Goal: Ask a question: Seek information or help from site administrators or community

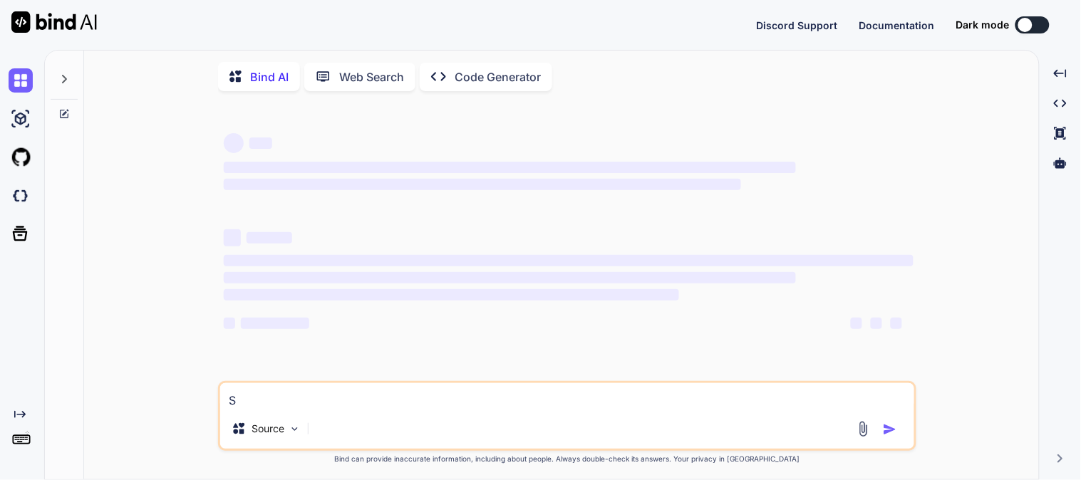
type textarea "x"
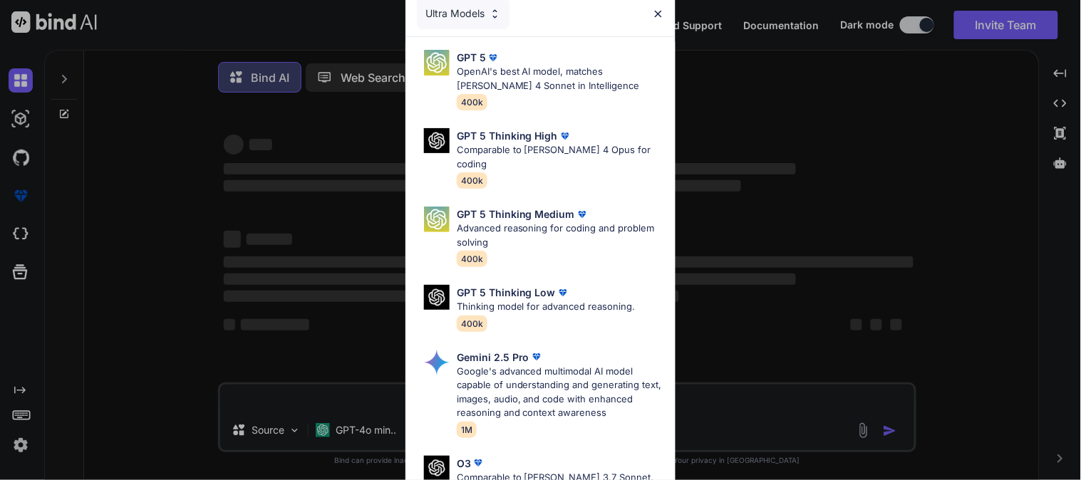
type textarea "x"
click at [737, 87] on div "Ultra Models GPT 5 OpenAI's best AI model, matches [PERSON_NAME] 4 Sonnet in In…" at bounding box center [540, 240] width 1081 height 480
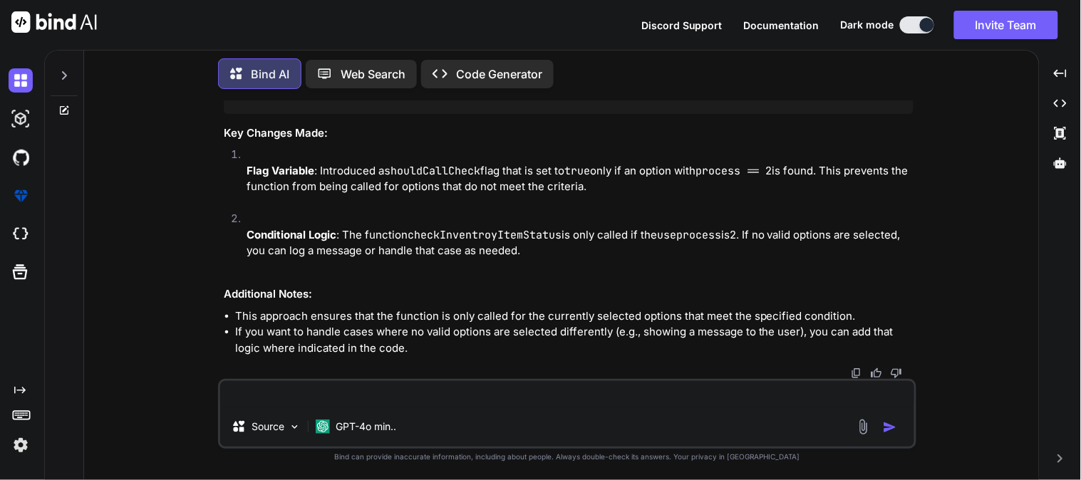
scroll to position [8351, 0]
click at [376, 405] on textarea at bounding box center [567, 394] width 694 height 26
paste textarea "<div class="col-lg-12 mb-3 productSelect"> <label for="productSelect" class="fo…"
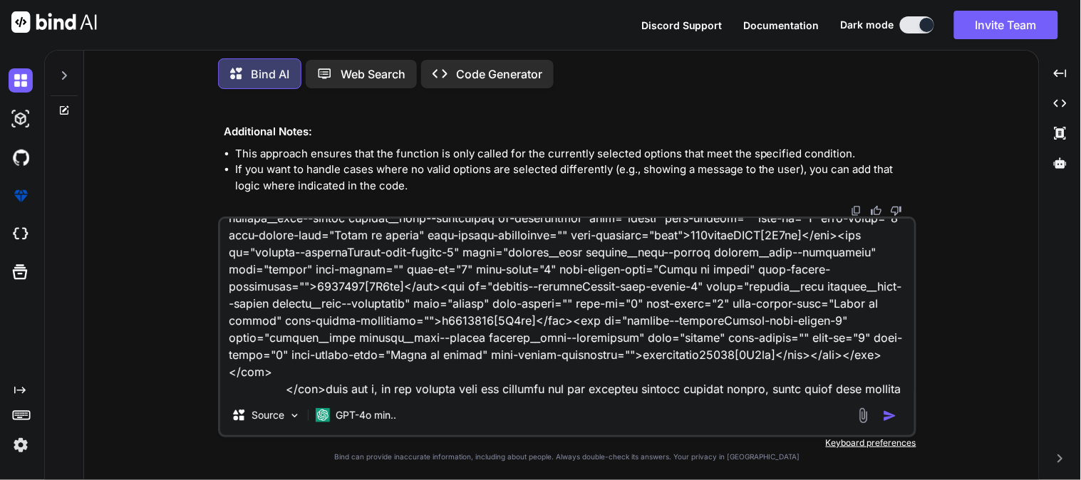
scroll to position [258, 0]
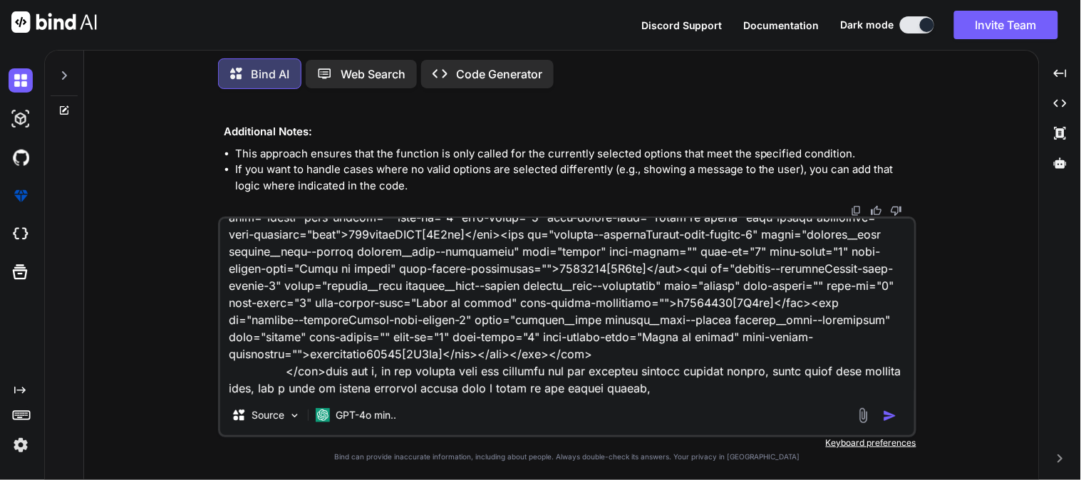
paste textarea "$(document).on("change", "#editIVRForm #productSelect", function () { var produ…"
type textarea "<div class="col-lg-12 mb-3 productSelect"> <label for="productSelect" class="fo…"
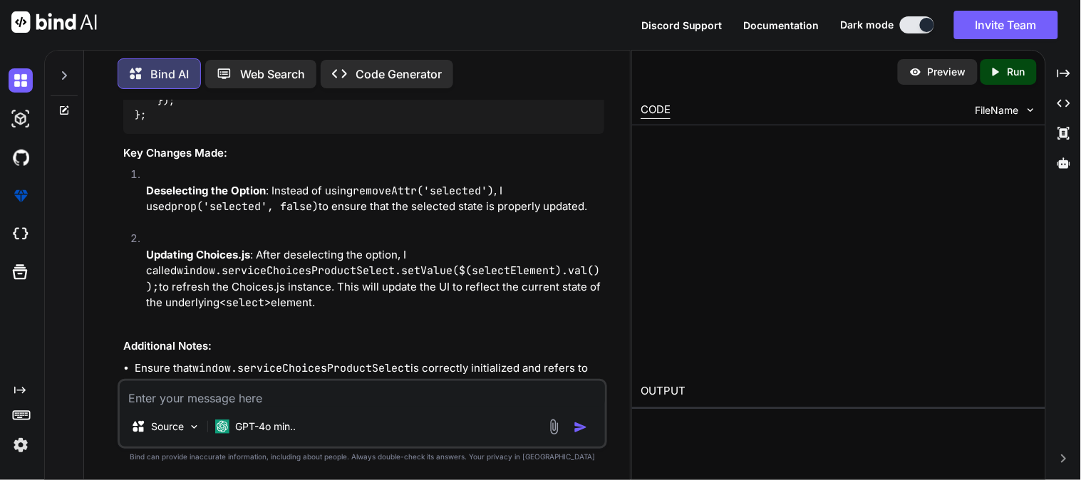
scroll to position [10746, 0]
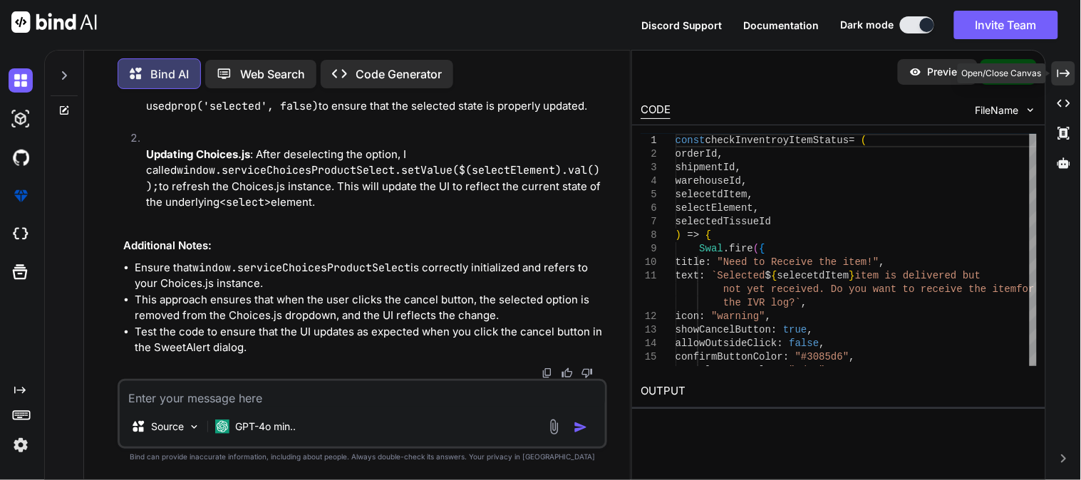
click at [1064, 77] on icon "Created with Pixso." at bounding box center [1064, 73] width 13 height 13
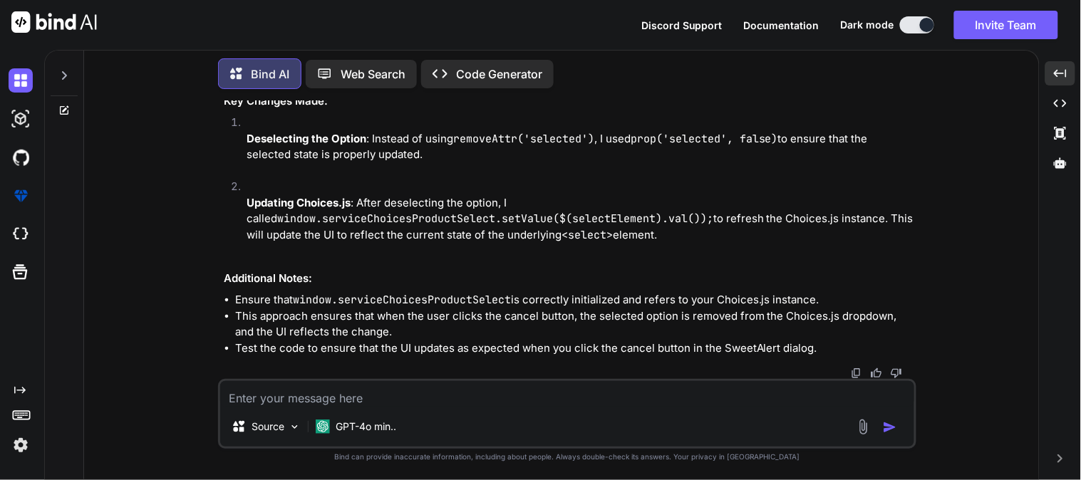
scroll to position [10599, 0]
drag, startPoint x: 312, startPoint y: 312, endPoint x: 296, endPoint y: 228, distance: 85.7
copy code "const optionToDeselect = $(selectElement). find ( `option[value=" ${selectedTis…"
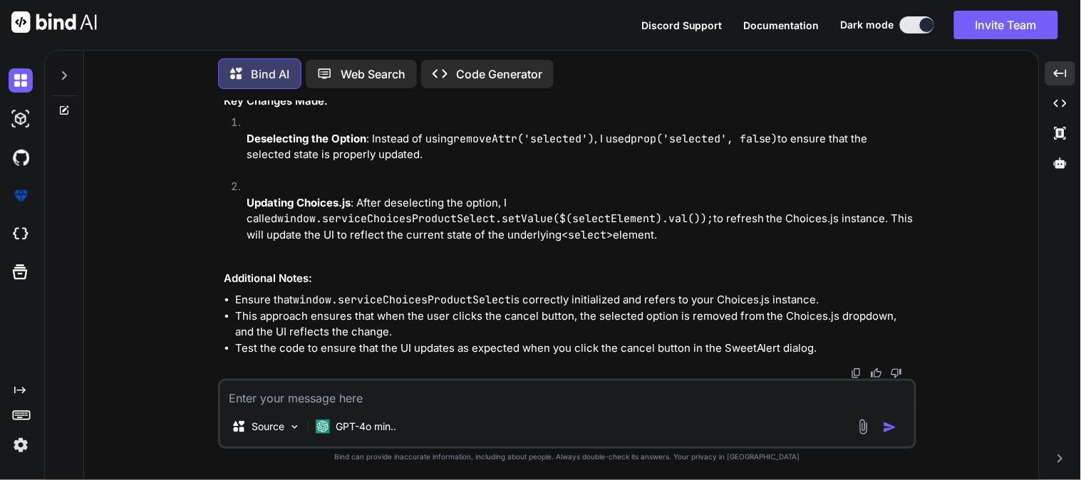
click at [380, 394] on textarea at bounding box center [567, 394] width 694 height 26
paste textarea "<div class="col-lg-12 mb-3 productSelect"> <label for="productSelect" class="fo…"
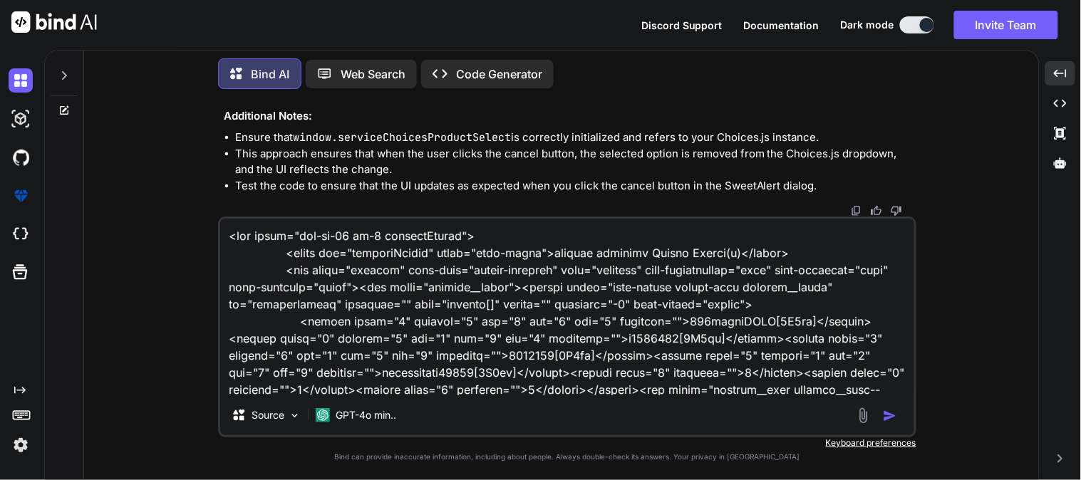
scroll to position [412, 0]
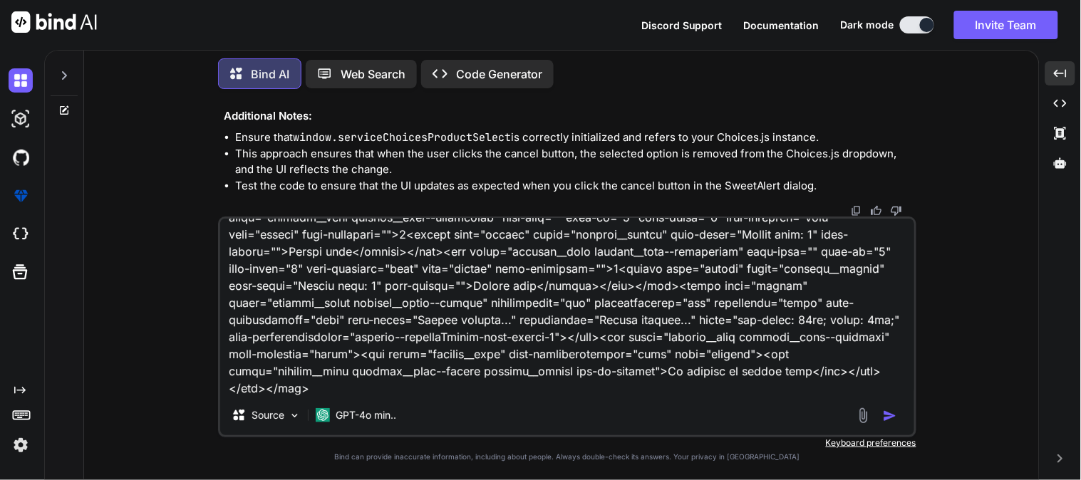
type textarea "<div class="col-lg-12 mb-3 productSelect"> <label for="productSelect" class="fo…"
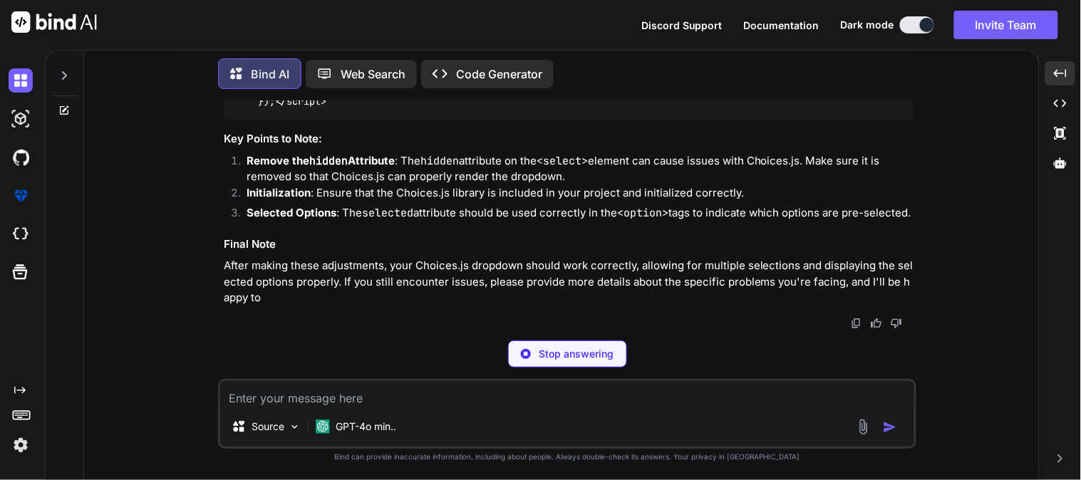
scroll to position [13495, 0]
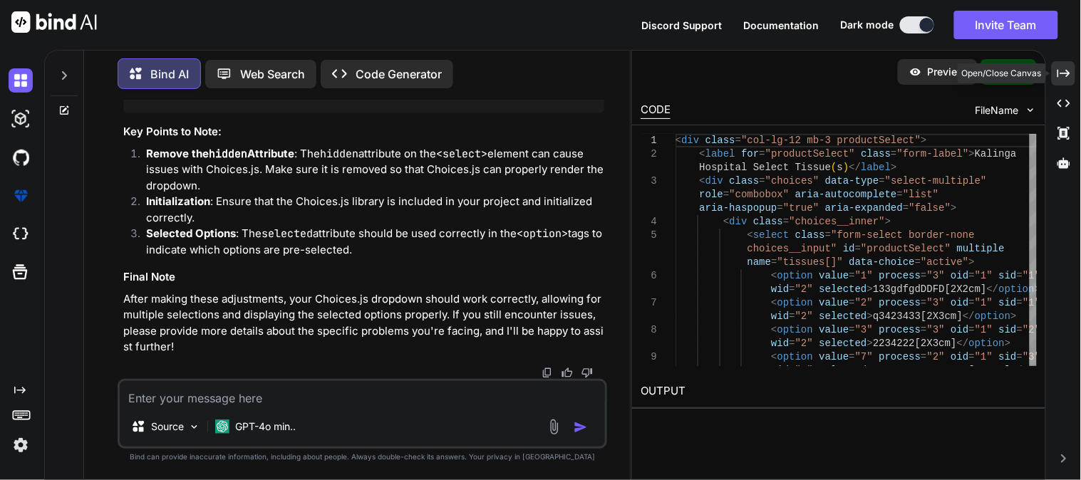
click at [1061, 67] on icon "Created with Pixso." at bounding box center [1064, 73] width 13 height 13
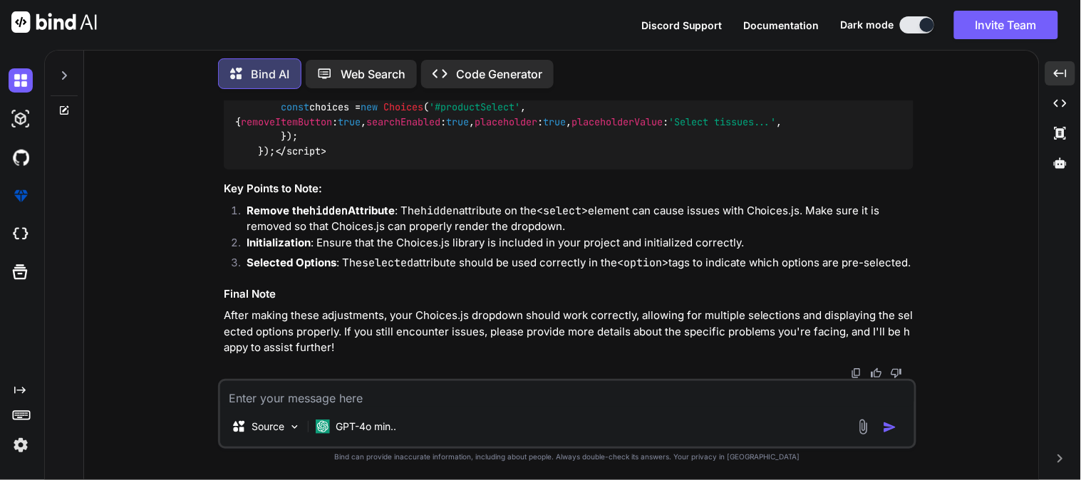
scroll to position [12350, 0]
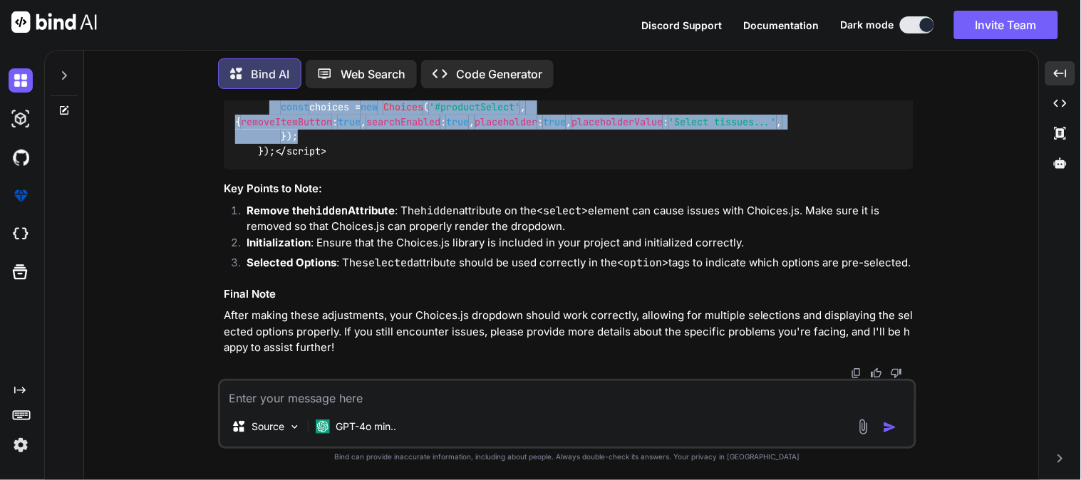
drag, startPoint x: 305, startPoint y: 266, endPoint x: 269, endPoint y: 202, distance: 73.4
click at [269, 170] on div "< script src = "[URL][DOMAIN_NAME]" > </ script > < script src = "[URL][DOMAIN_…" at bounding box center [569, 108] width 690 height 125
copy span "const choices = new Choices ( '#productSelect' , { removeItemButton : true , se…"
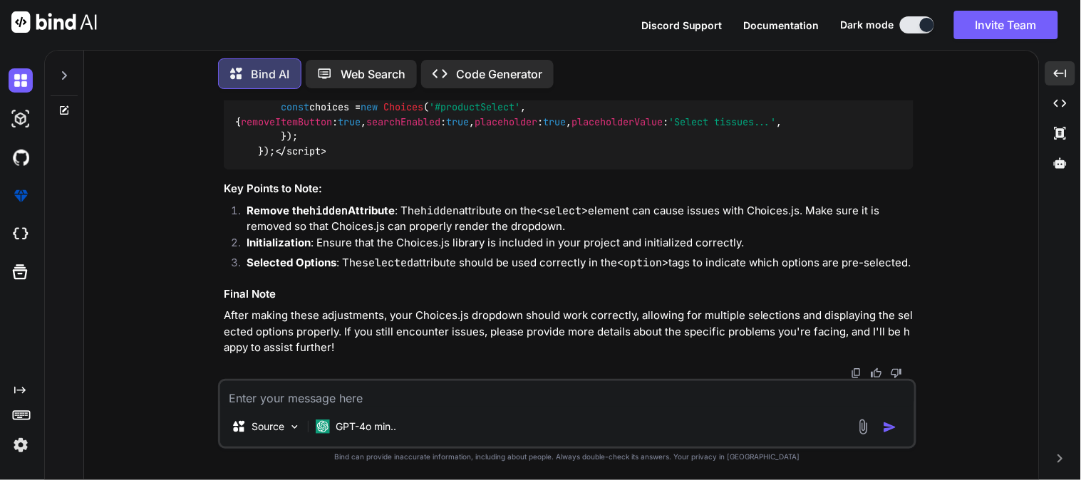
click at [321, 396] on textarea at bounding box center [567, 394] width 694 height 26
type textarea "isko main swal [PERSON_NAME] use kar sakta hnu"
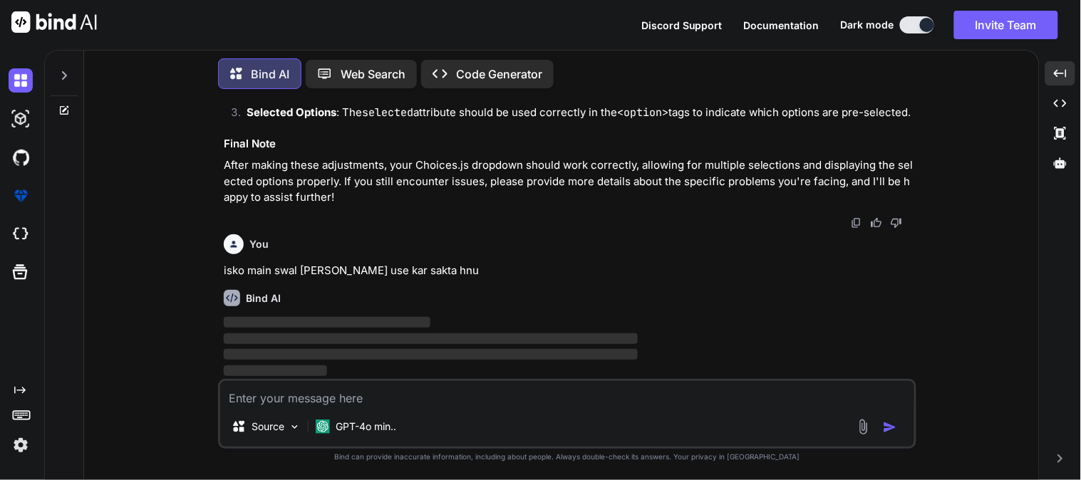
scroll to position [12659, 0]
click at [378, 394] on textarea at bounding box center [567, 394] width 694 height 26
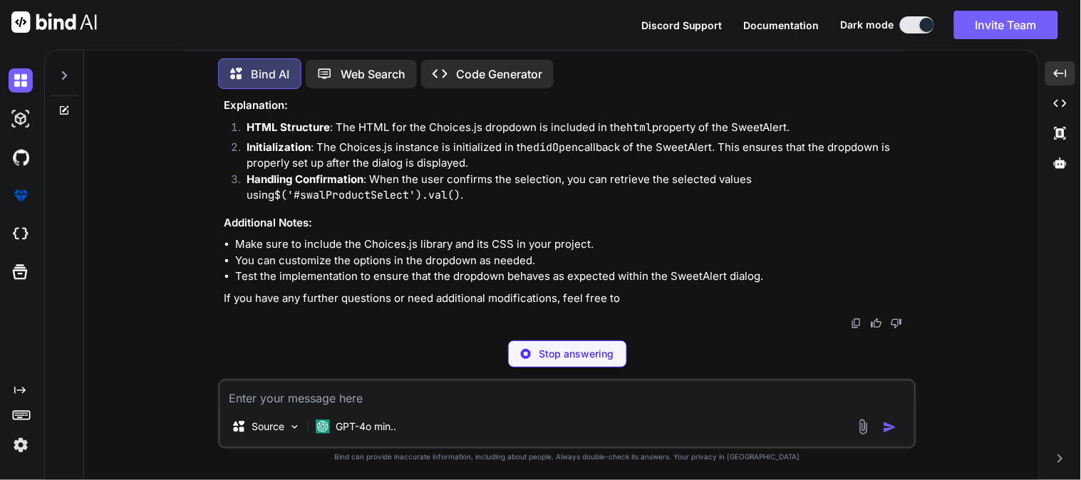
scroll to position [15326, 0]
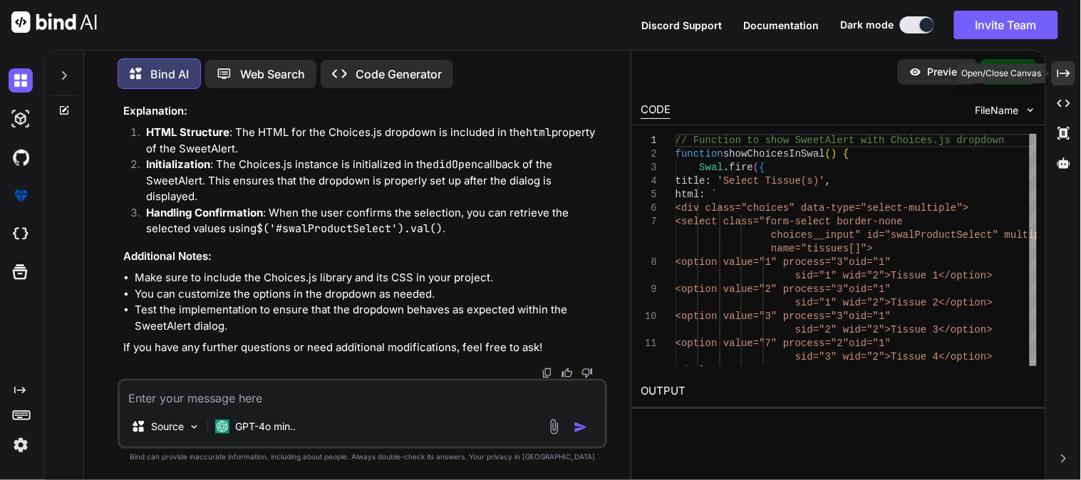
click at [1069, 82] on div "Created with Pixso." at bounding box center [1064, 73] width 24 height 24
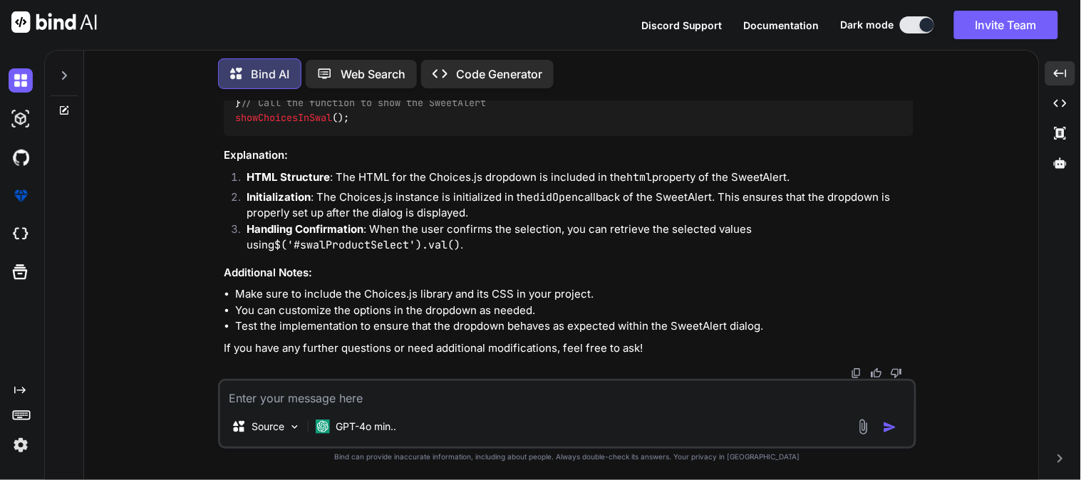
click at [376, 393] on textarea at bounding box center [567, 394] width 694 height 26
paste textarea "const choices = new Choices('#productSelect', { removeItemButton: true, searchE…"
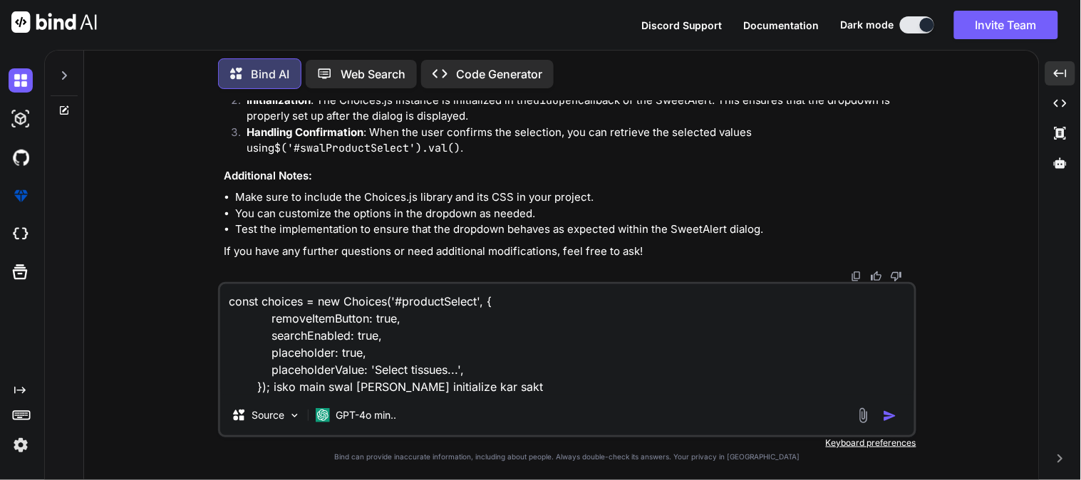
type textarea "const choices = new Choices('#productSelect', { removeItemButton: true, searchE…"
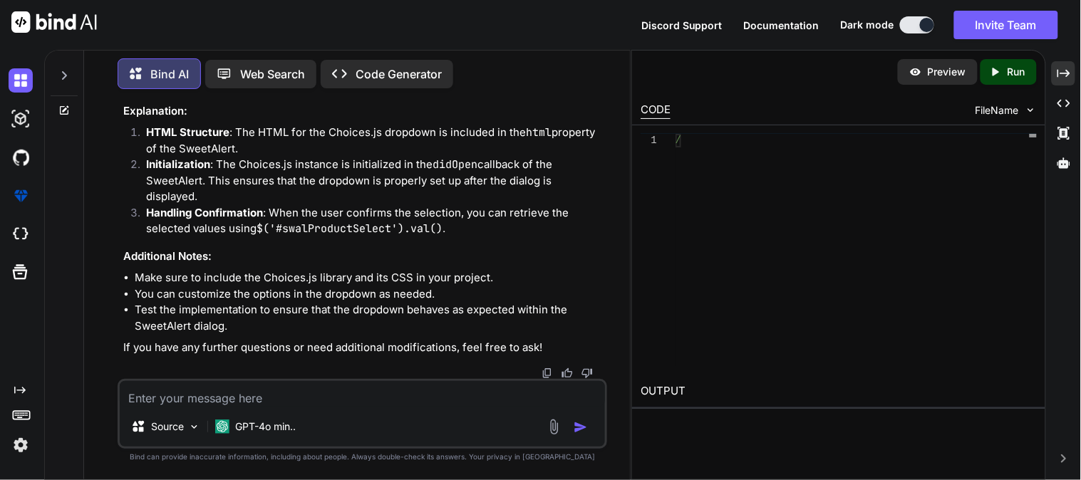
scroll to position [16339, 0]
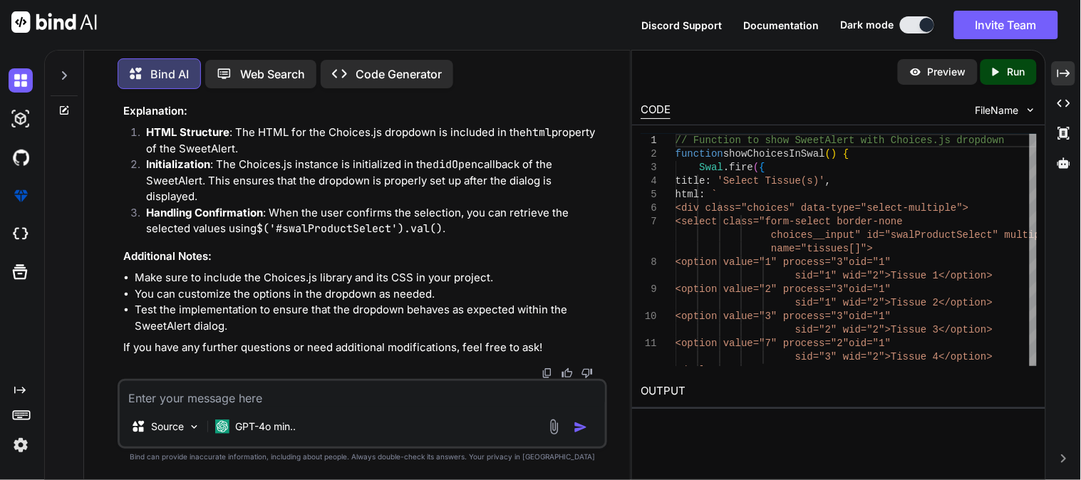
click at [379, 402] on textarea at bounding box center [362, 394] width 485 height 26
paste textarea "const checkInventroyItemStatus = ( orderId, shipmentId, warehouseId, selecetdIt…"
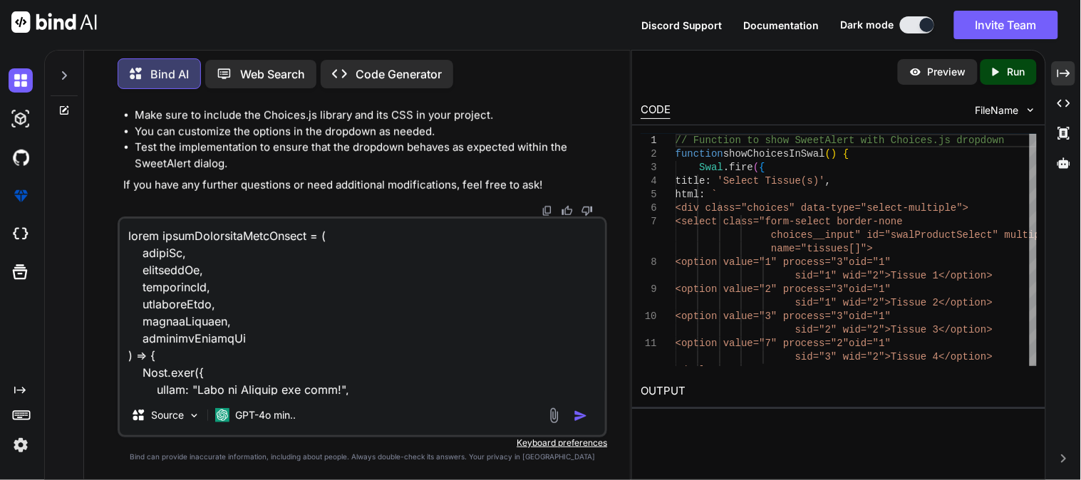
scroll to position [925, 0]
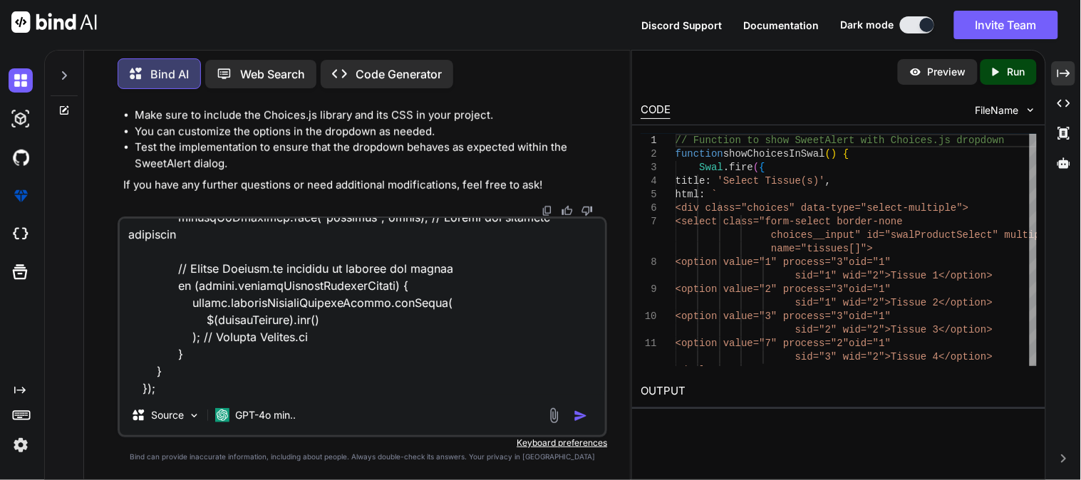
type textarea "const checkInventroyItemStatus = ( orderId, shipmentId, warehouseId, selecetdIt…"
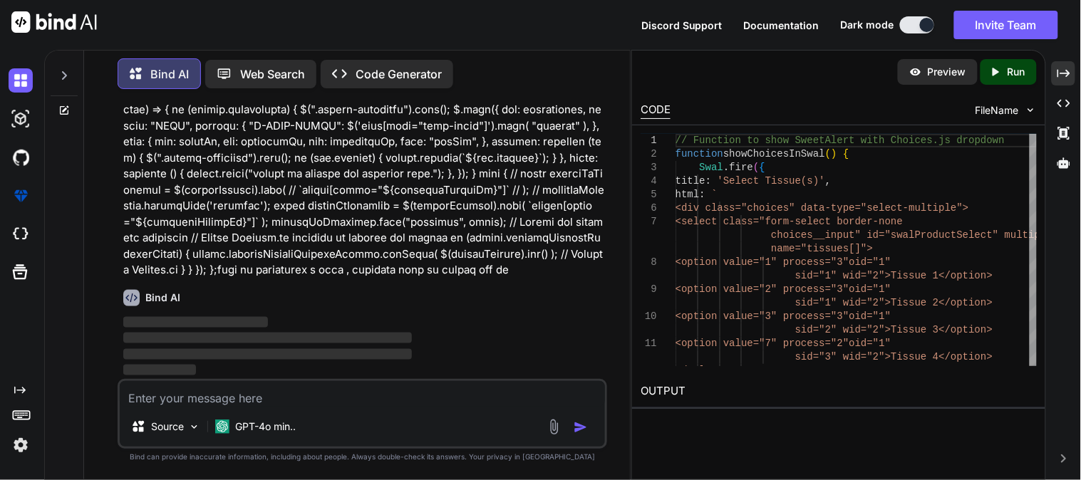
scroll to position [16916, 0]
click at [1063, 73] on icon at bounding box center [1064, 73] width 13 height 8
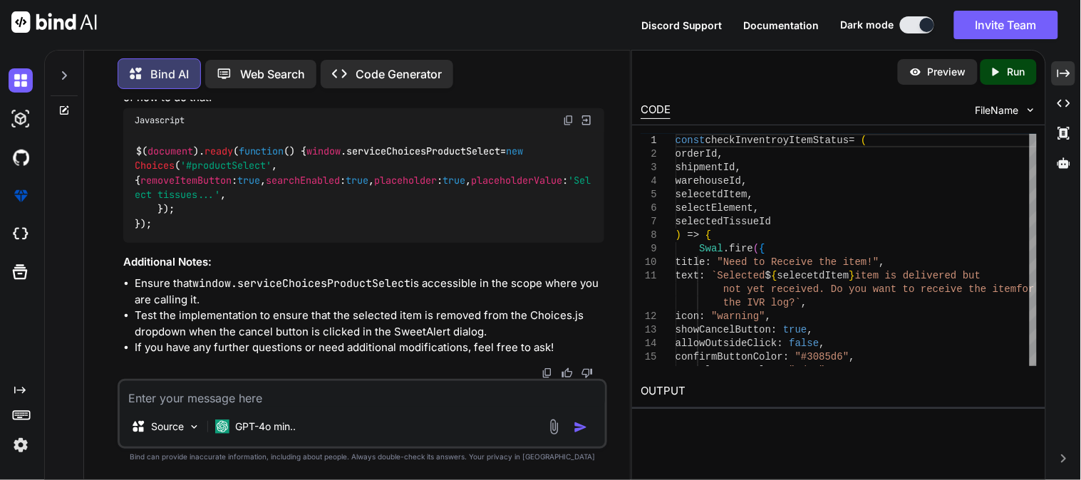
scroll to position [18543, 0]
drag, startPoint x: 198, startPoint y: 207, endPoint x: 130, endPoint y: 140, distance: 95.8
click at [130, 140] on div "$( document ). ready ( function ( ) { window . serviceChoicesProductSelect = ne…" at bounding box center [363, 188] width 481 height 110
copy code "window . serviceChoicesProductSelect = new Choices ( '#productSelect' , { remov…"
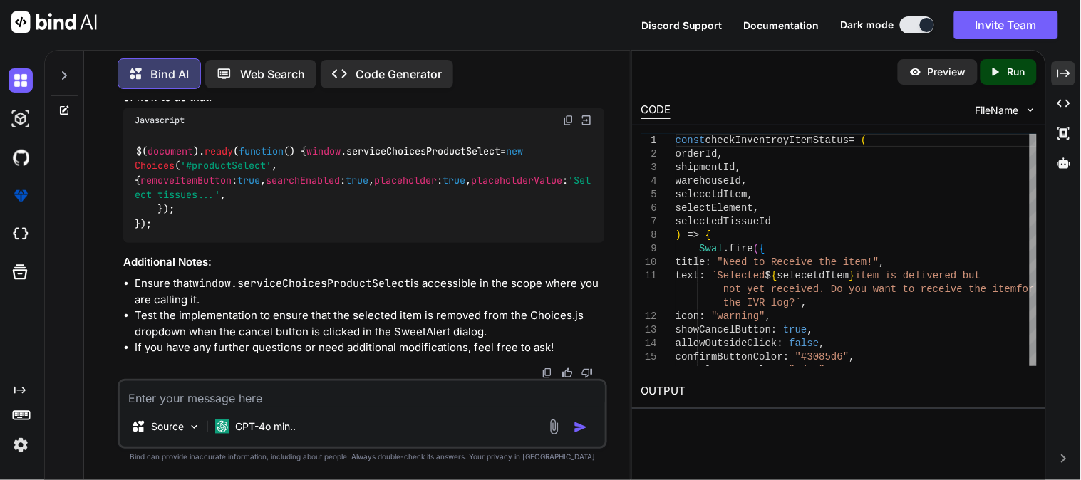
click at [344, 391] on textarea at bounding box center [362, 394] width 485 height 26
paste textarea "const checkInventroyItemStatus = ( orderId, shipmentId, warehouseId, selecetdIt…"
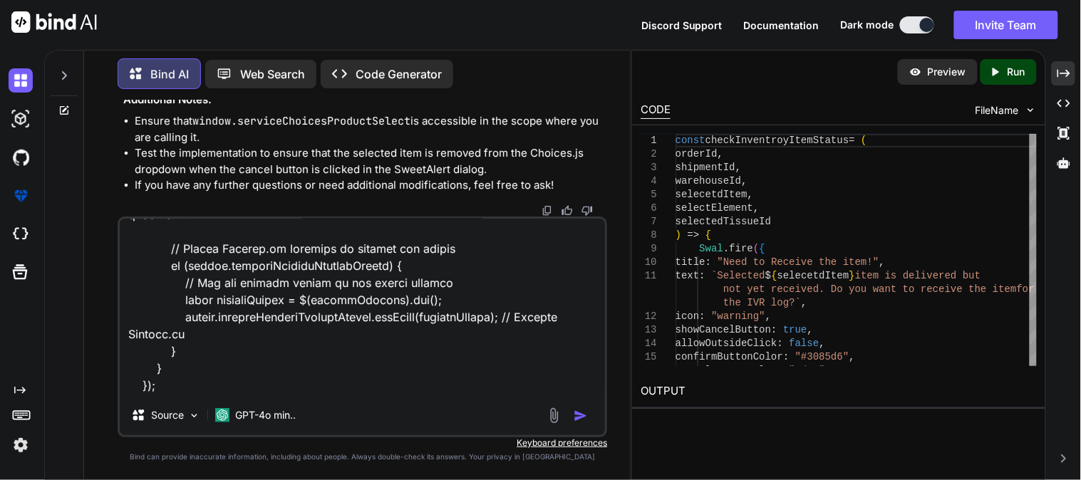
scroll to position [18543, 0]
type textarea "const checkInventroyItemStatus = ( orderId, shipmentId, warehouseId, selecetdIt…"
drag, startPoint x: 182, startPoint y: 211, endPoint x: 150, endPoint y: 140, distance: 77.5
click at [150, 80] on div "$( document ). ready ( function ( ) { window . serviceChoicesProductSelect = ne…" at bounding box center [363, 25] width 481 height 110
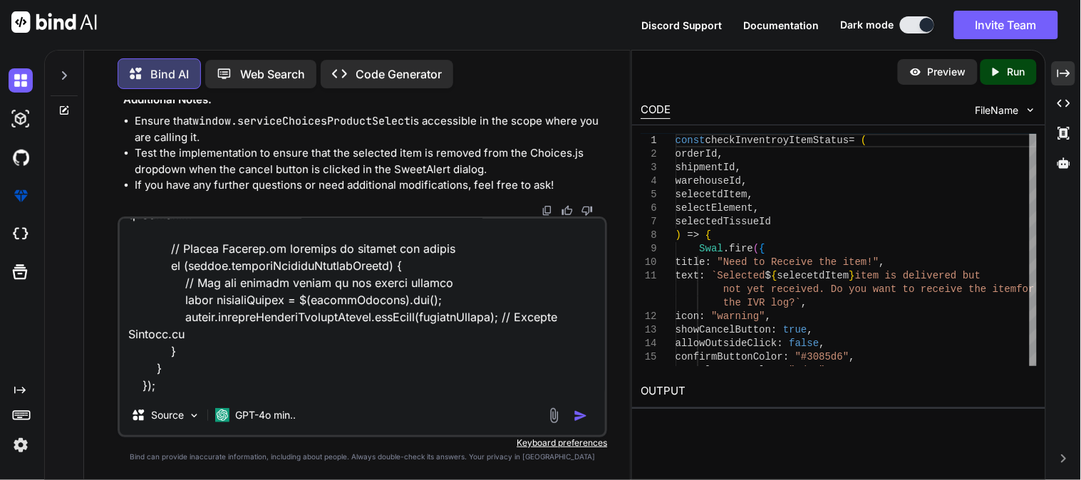
copy code "window . serviceChoicesProductSelect = new Choices ( '#productSelect' , { remov…"
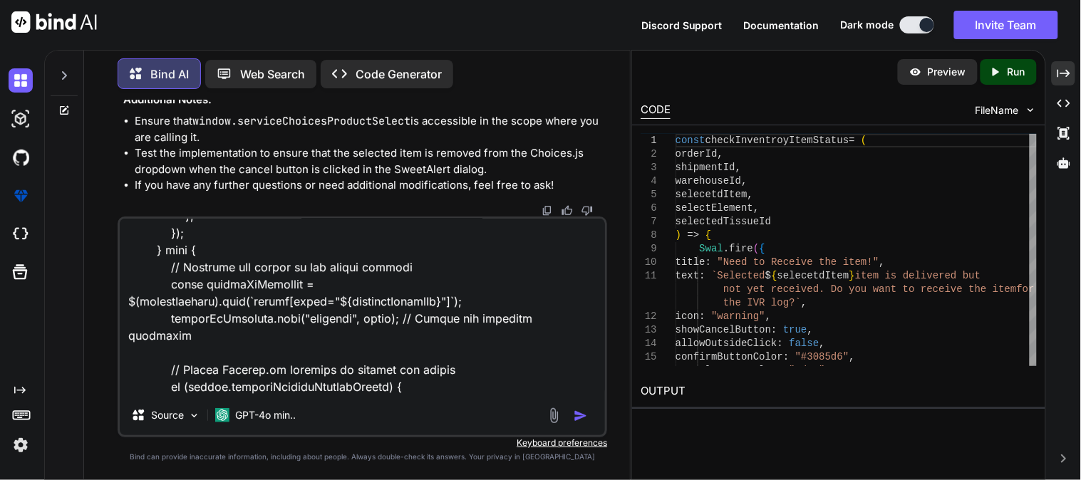
scroll to position [683, 0]
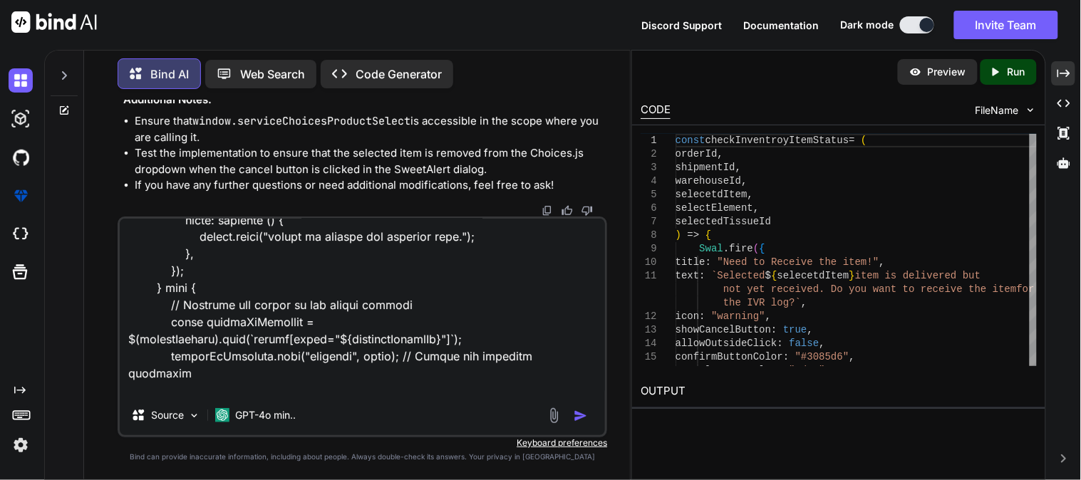
click at [215, 287] on textarea at bounding box center [362, 307] width 485 height 177
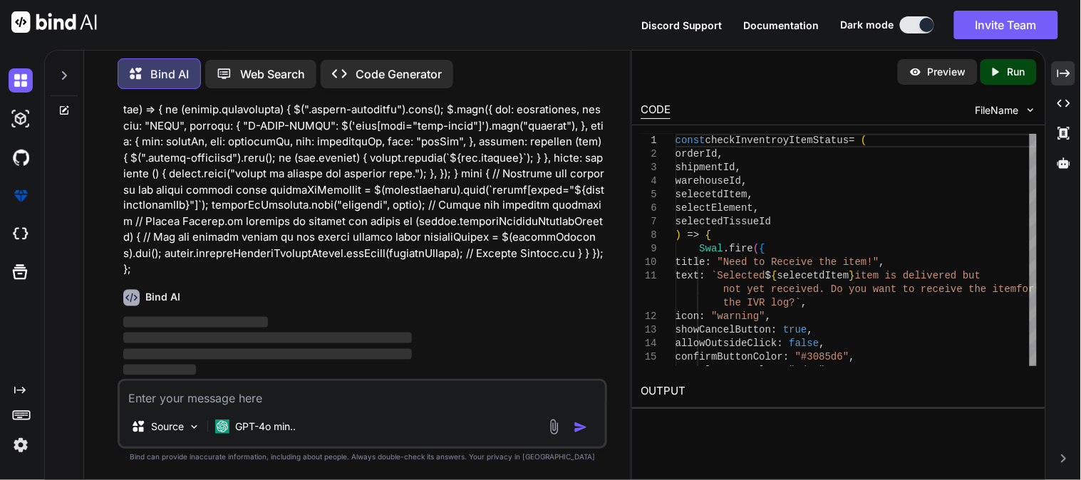
scroll to position [18824, 0]
paste textarea "window.serviceChoicesProductSelect = new Choices('#productSelect', { removeItem…"
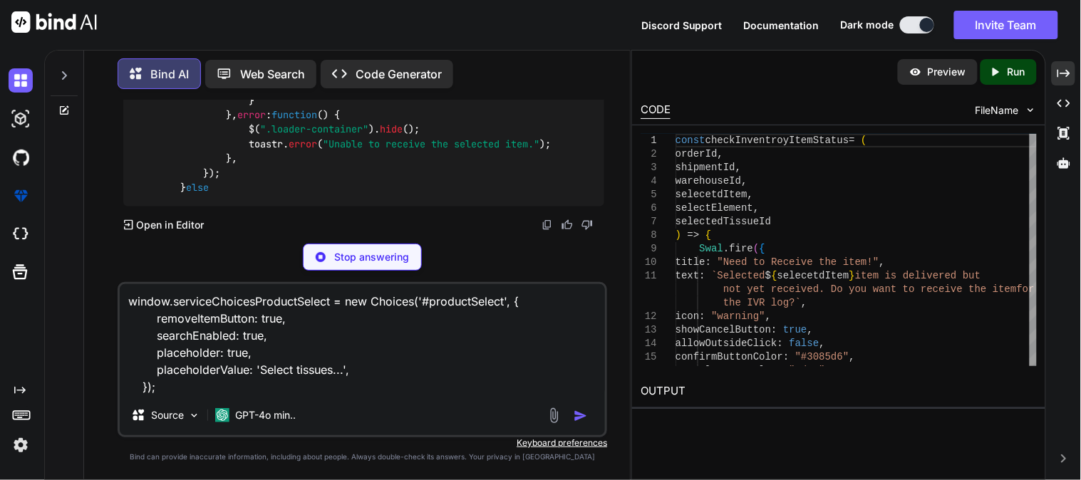
scroll to position [17311, 0]
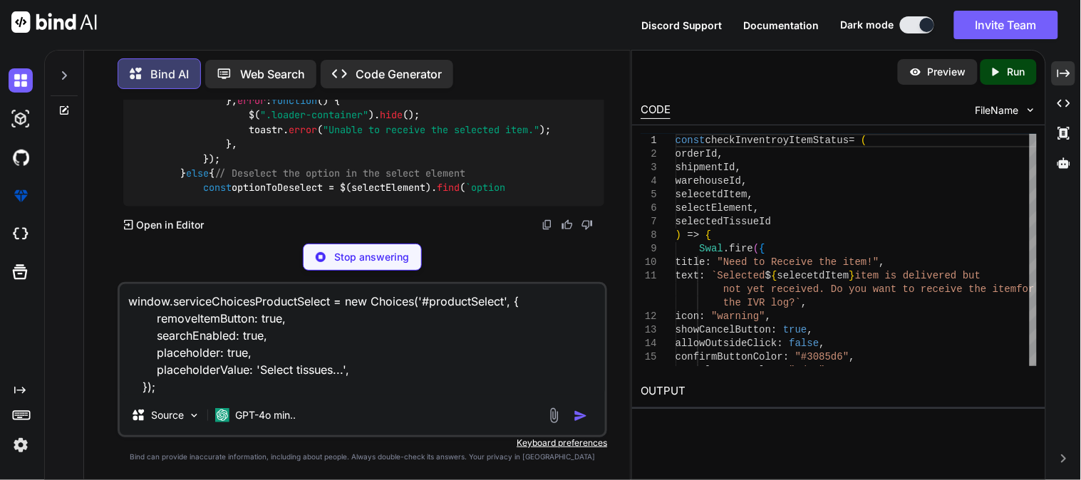
type textarea "window.serviceChoicesProductSelect = new Choices('#productSelect', { removeItem…"
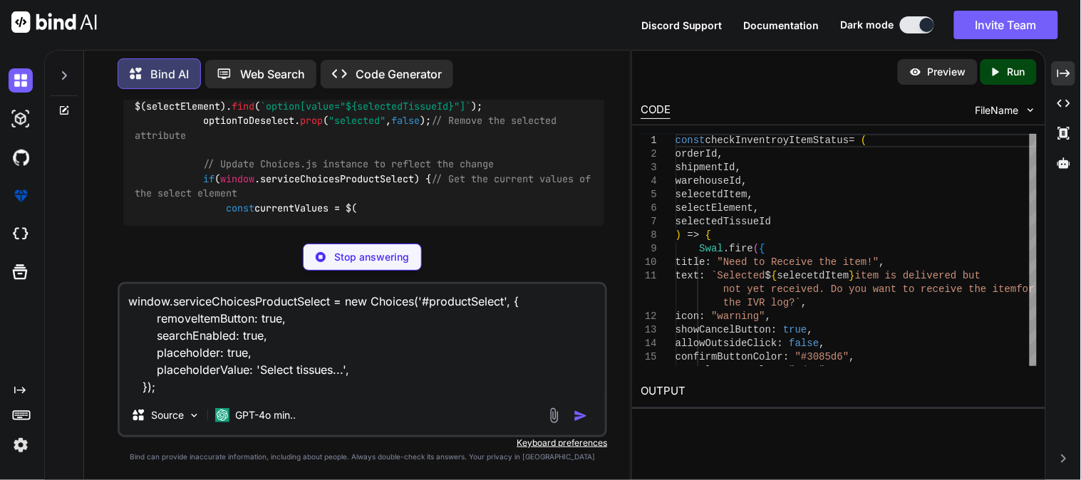
click at [471, 366] on textarea "window.serviceChoicesProductSelect = new Choices('#productSelect', { removeItem…" at bounding box center [362, 339] width 485 height 111
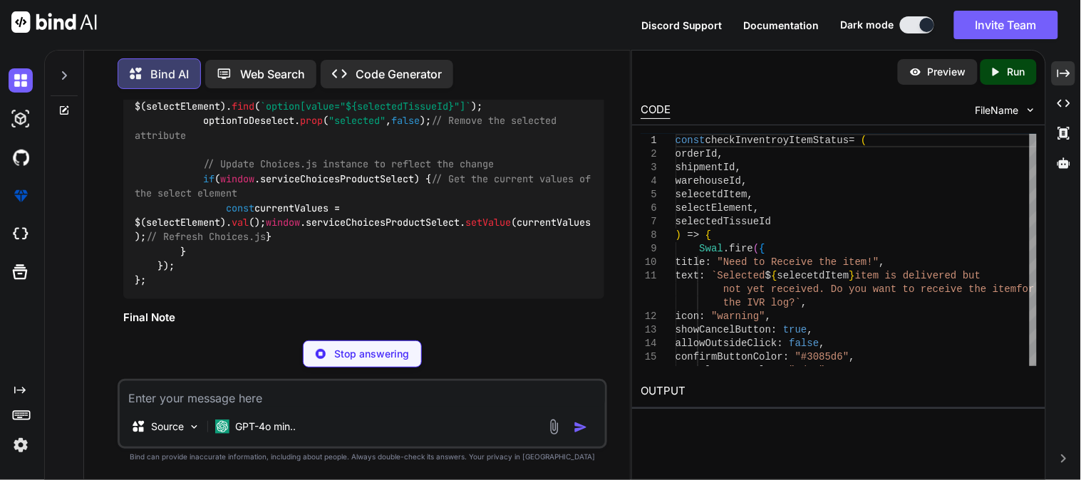
paste textarea "const checkInventroyItemStatus = ( orderId, shipmentId, warehouseId, selecetdIt…"
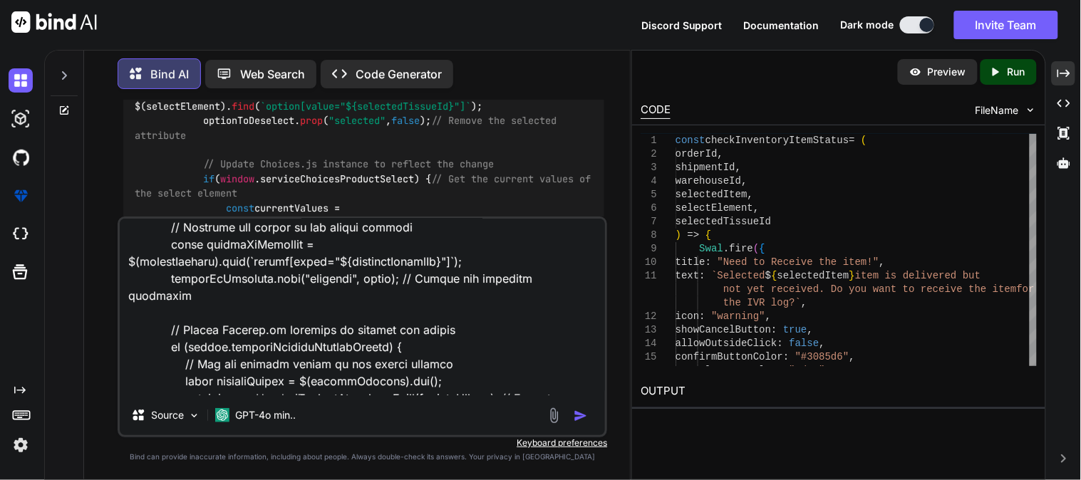
scroll to position [602, 0]
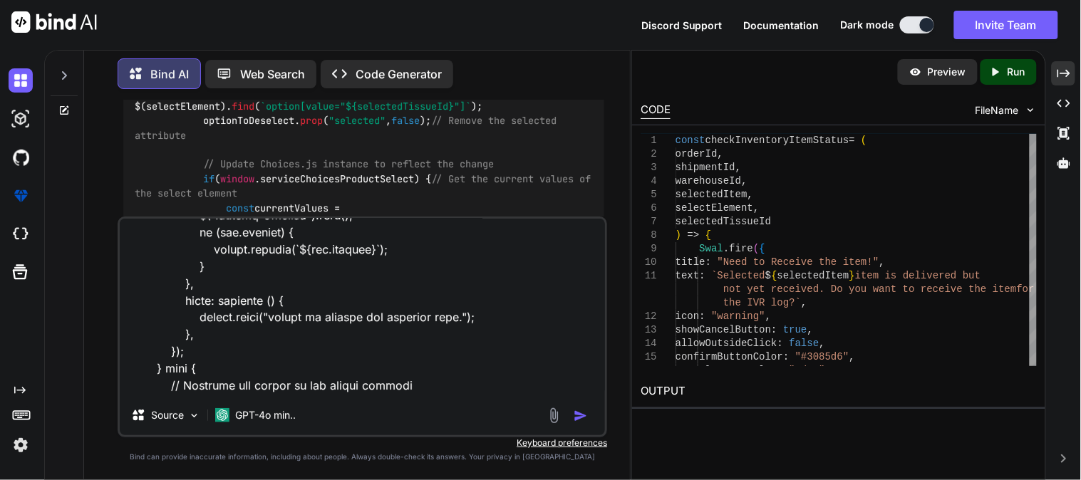
click at [239, 368] on textarea at bounding box center [362, 307] width 485 height 177
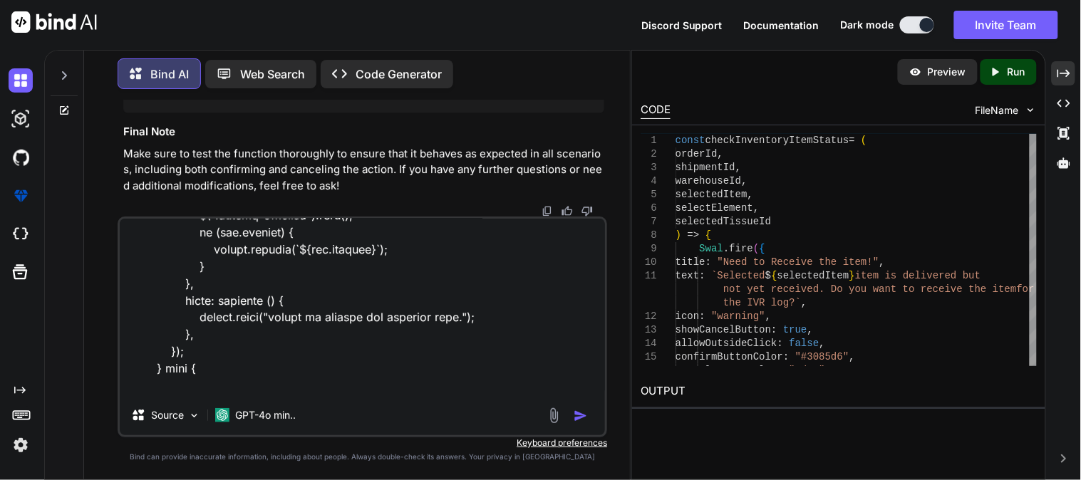
scroll to position [18596, 0]
drag, startPoint x: 182, startPoint y: 175, endPoint x: 202, endPoint y: 188, distance: 23.1
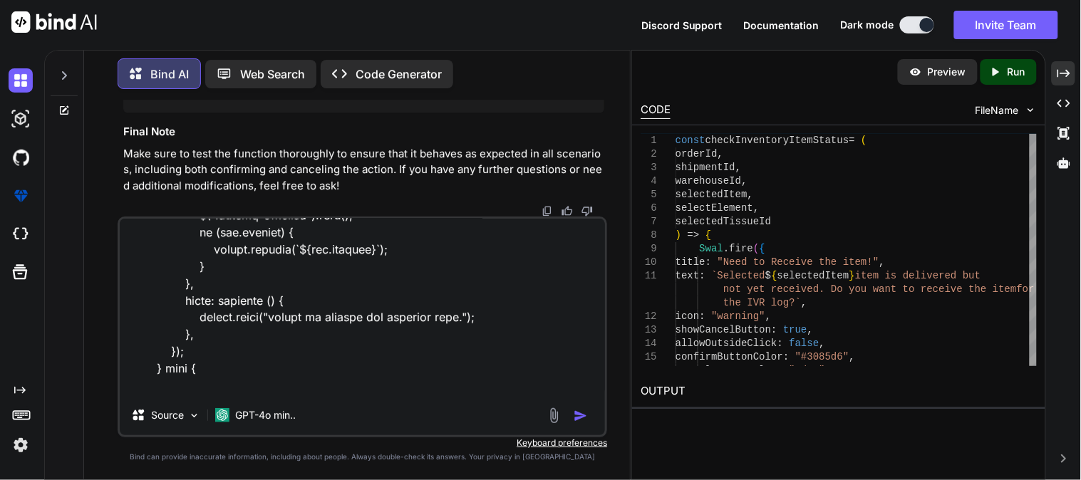
copy code "window . serviceChoicesProductSelect = new Choices ( '#productSelect' , { remov…"
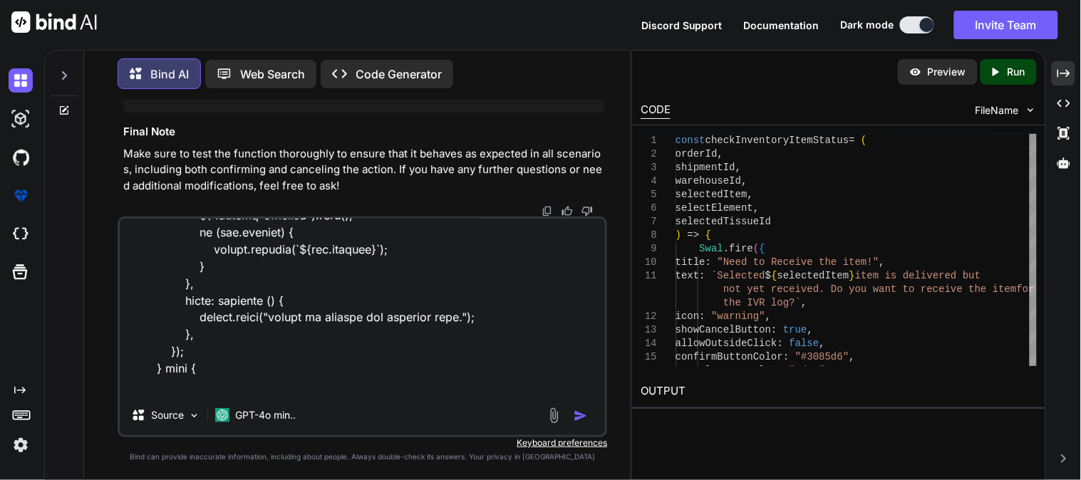
scroll to position [681, 0]
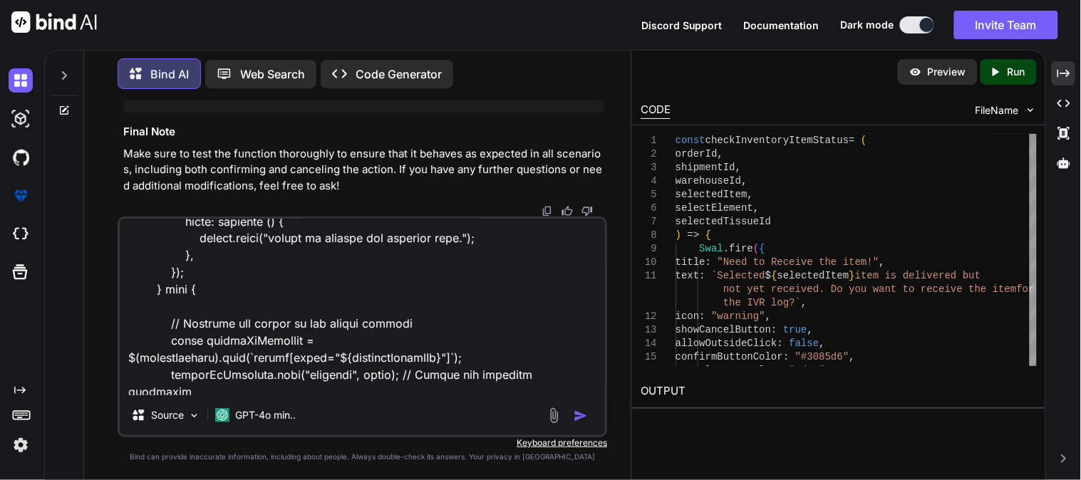
click at [214, 302] on textarea at bounding box center [362, 307] width 485 height 177
paste textarea "window.serviceChoicesProductSelect = new Choices('#productSelect', { removeItem…"
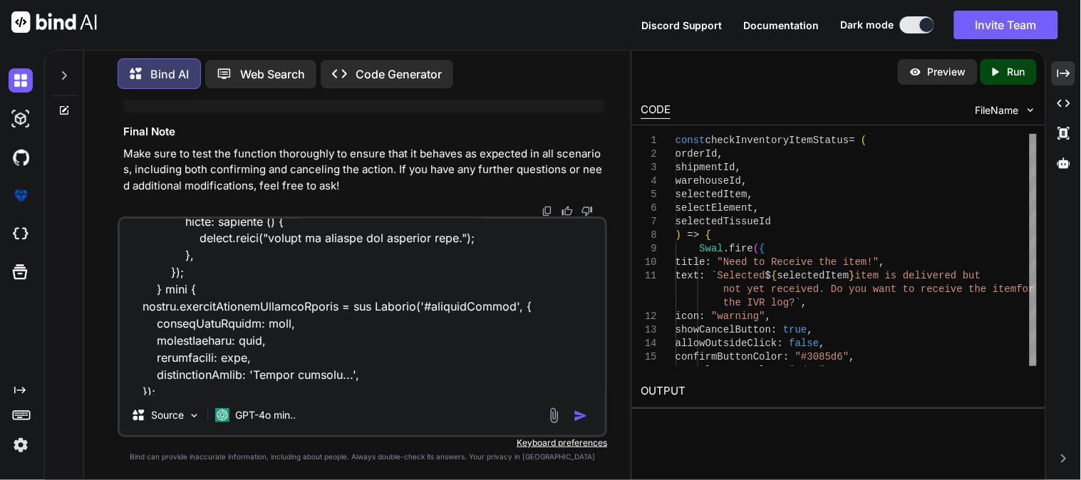
scroll to position [703, 0]
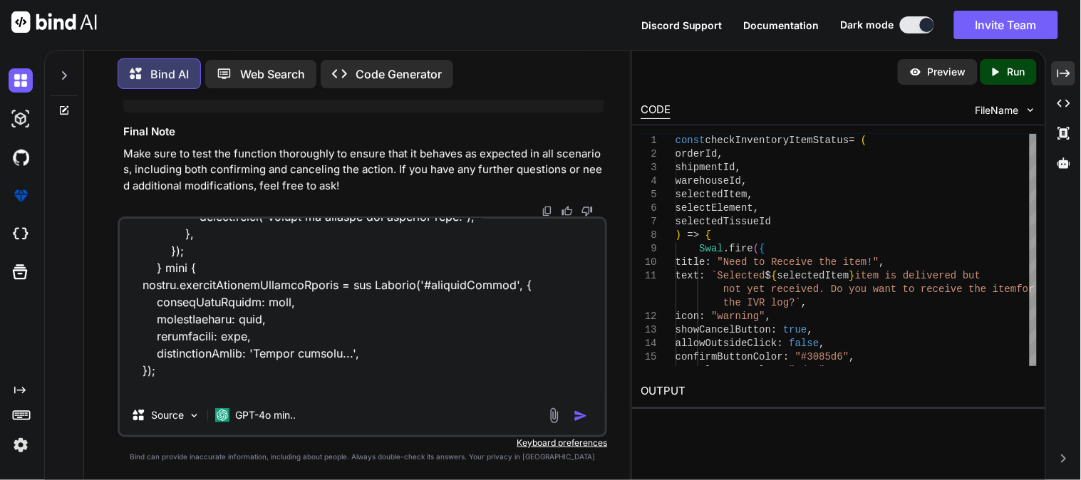
type textarea "const checkInventroyItemStatus = ( orderId, shipmentId, warehouseId, selecetdIt…"
click at [588, 416] on img "button" at bounding box center [581, 416] width 14 height 14
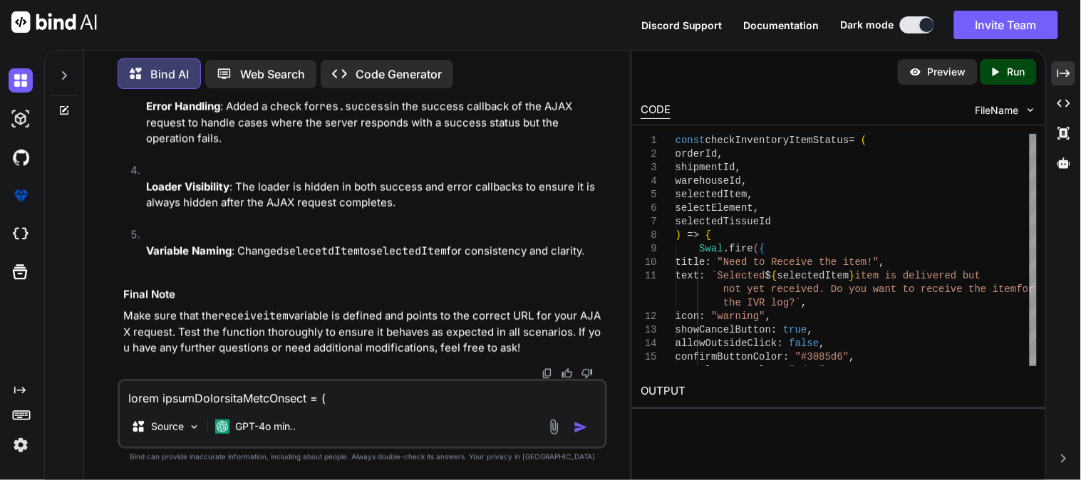
scroll to position [22682, 0]
click at [252, 388] on textarea at bounding box center [362, 394] width 485 height 26
paste textarea "$(document).on("change", "#editIVRForm #productSelect", function () { var produ…"
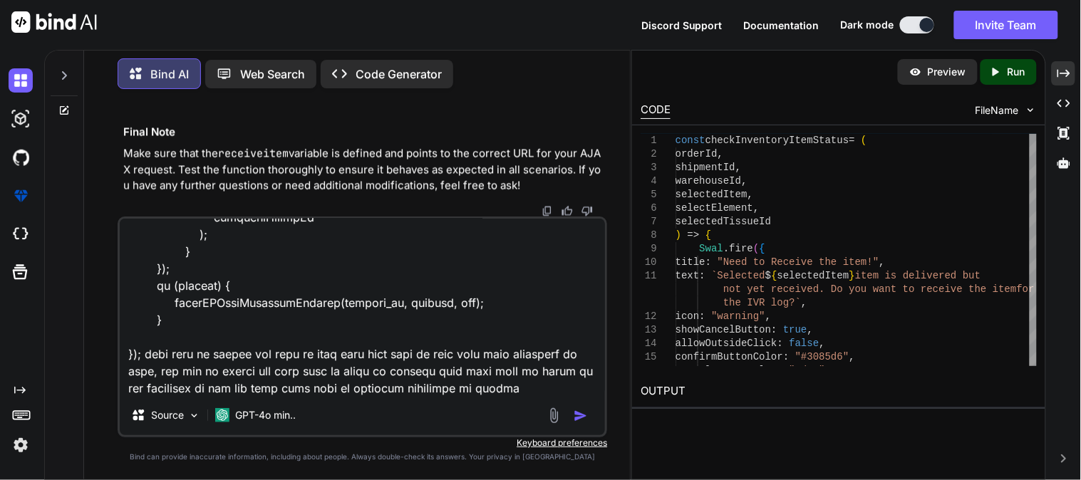
scroll to position [412, 0]
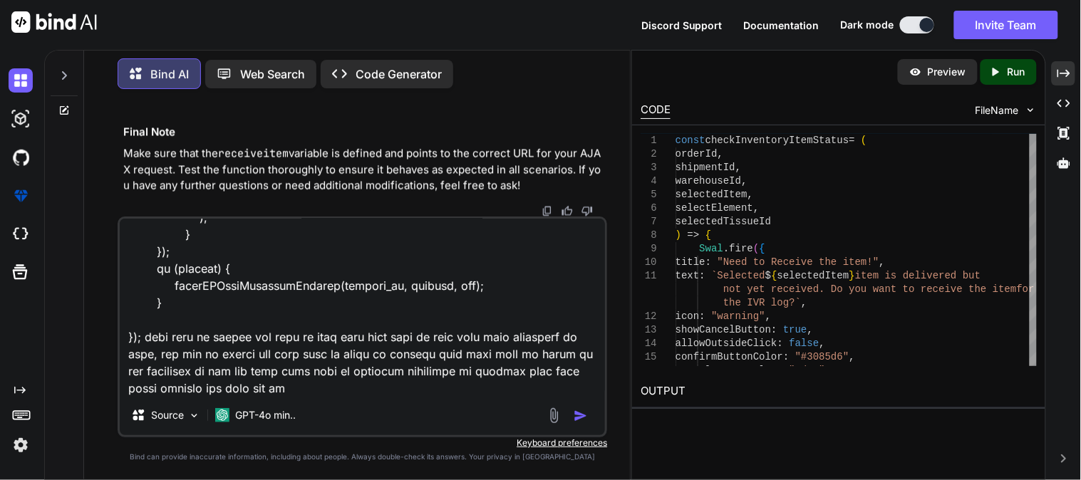
type textarea "your provided code is not working, can make chnage in thsi code $(document).on(…"
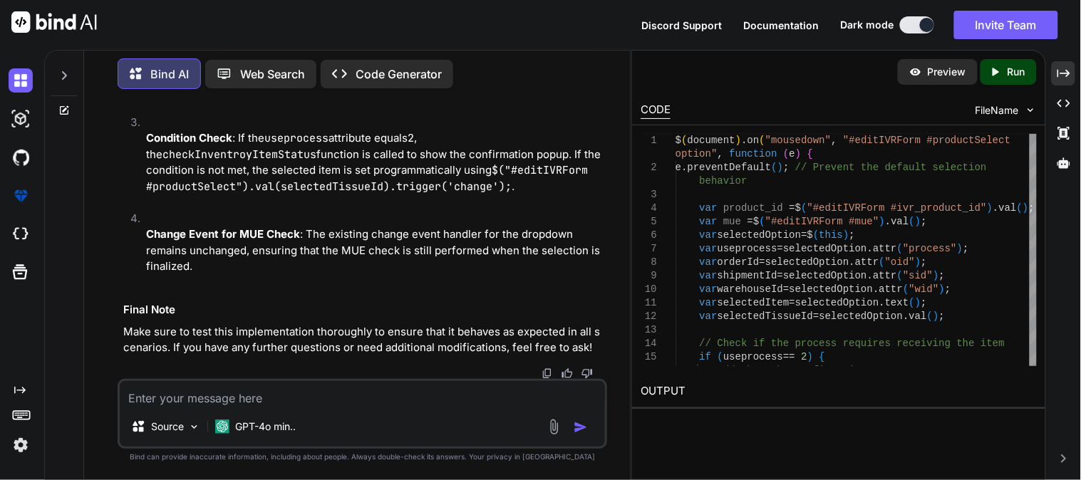
scroll to position [23290, 0]
click at [428, 393] on textarea at bounding box center [362, 394] width 485 height 26
paste textarea "$(document).on("mousedown", "#editIVRForm #productSelect option", function (e) …"
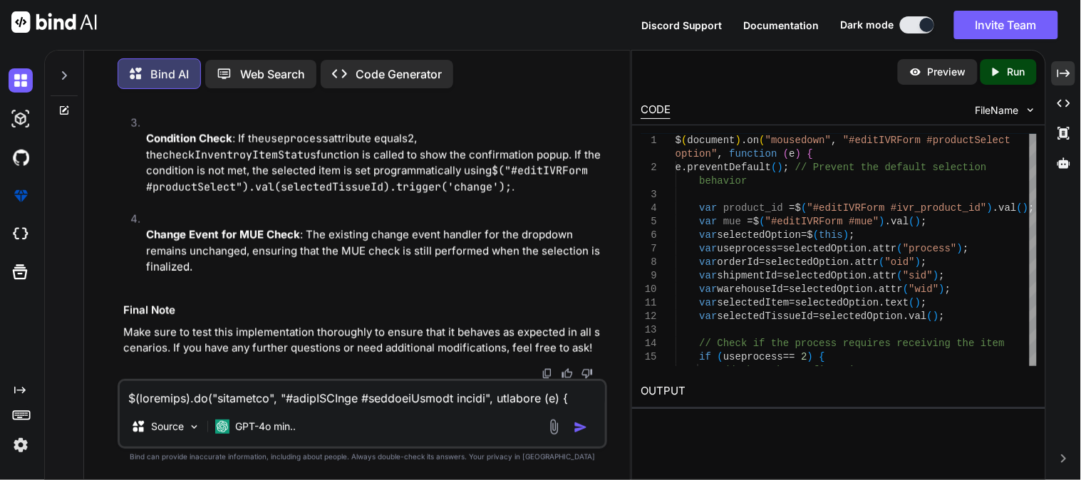
scroll to position [549, 0]
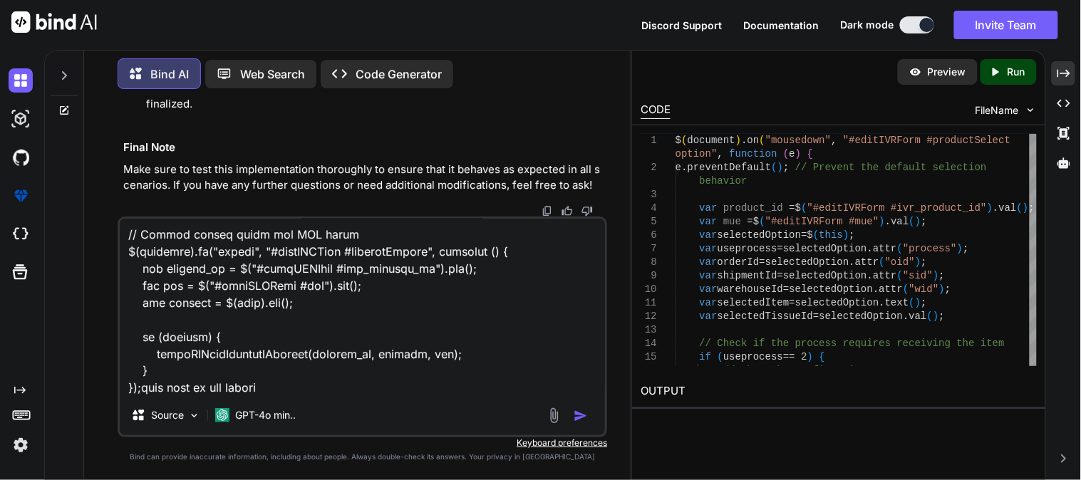
type textarea "$(document).on("mousedown", "#editIVRForm #productSelect option", function (e) …"
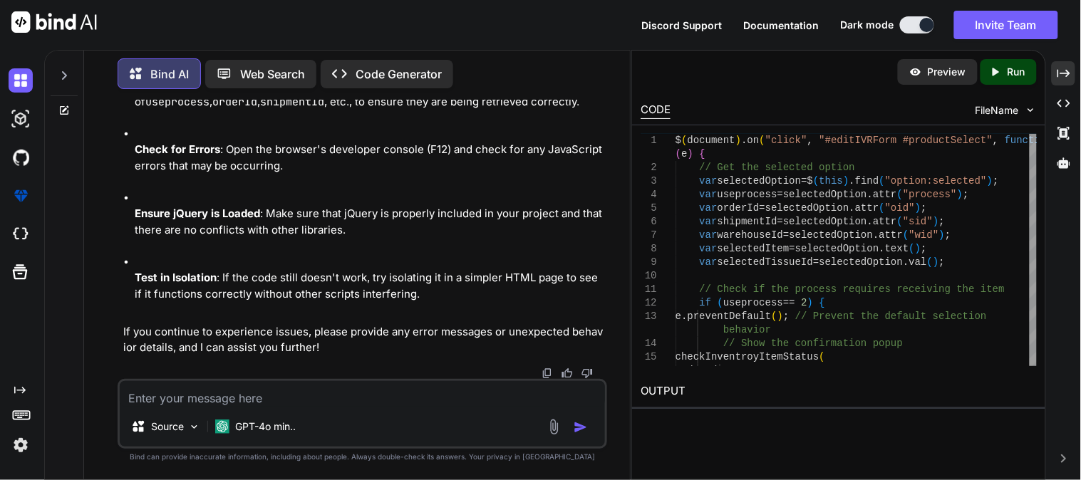
scroll to position [24884, 0]
click at [346, 393] on textarea at bounding box center [362, 394] width 485 height 26
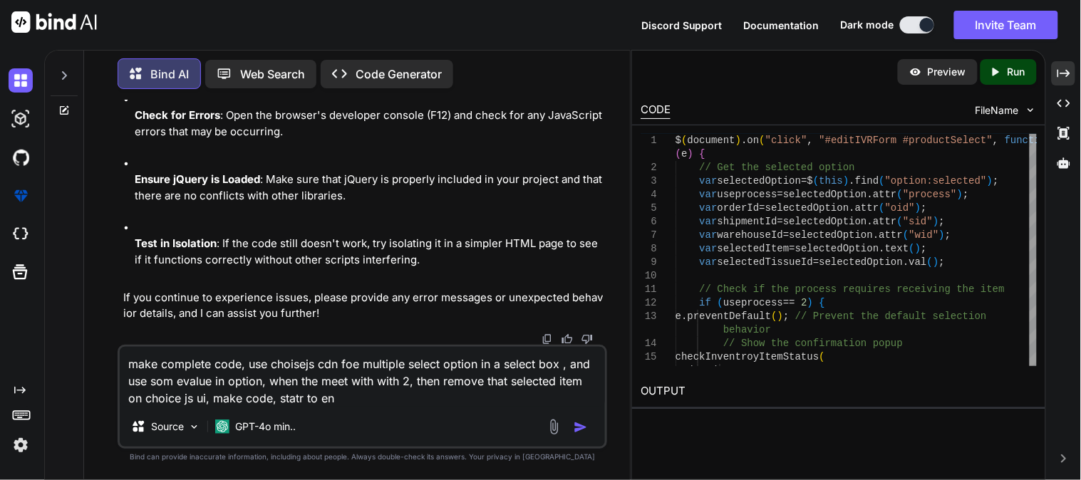
type textarea "make complete code, use choisejs cdn foe multiple select option in a select box…"
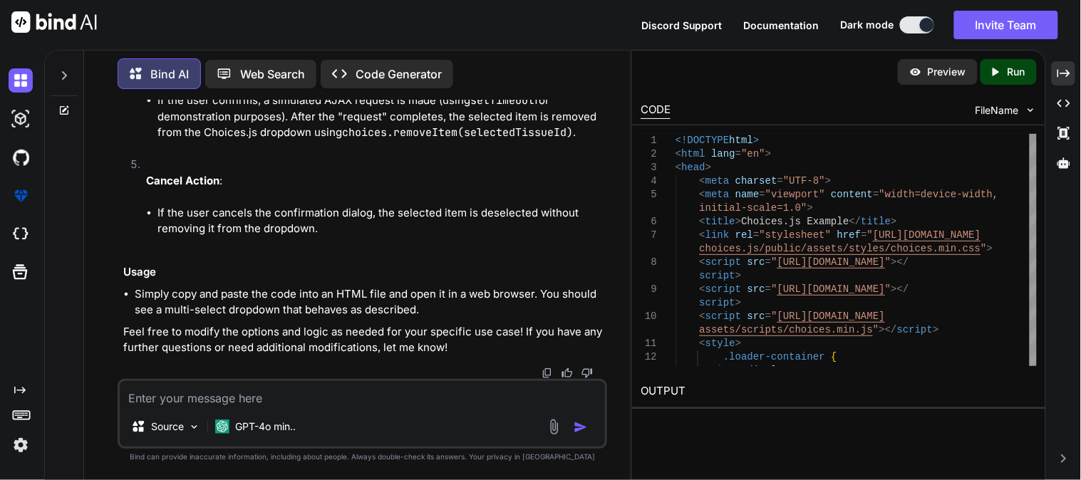
scroll to position [26311, 0]
click at [329, 392] on textarea at bounding box center [362, 394] width 485 height 26
paste textarea "<!DOCTYPE html> <html lang="en"> <head> <meta charset="UTF-8"> <meta name="view…"
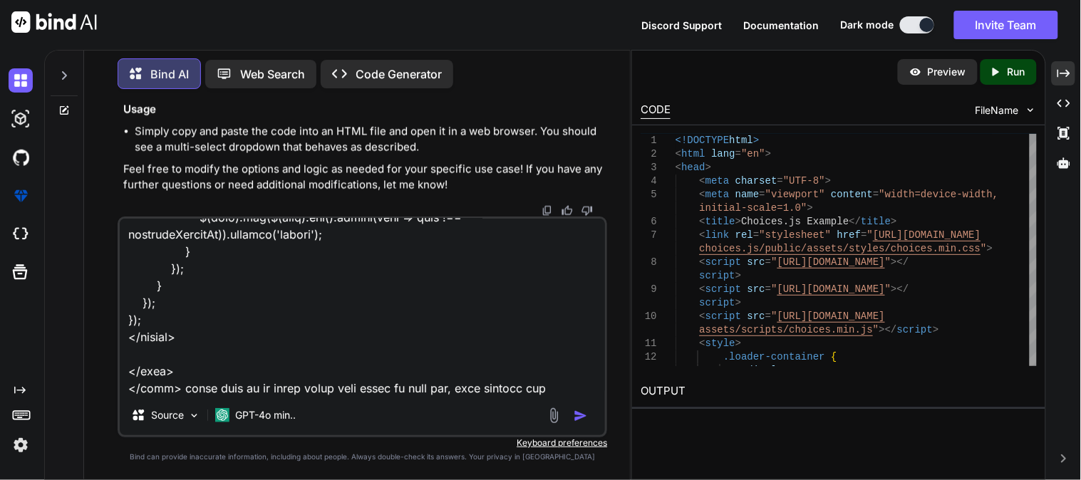
type textarea "<!DOCTYPE html> <html lang="en"> <head> <meta charset="UTF-8"> <meta name="view…"
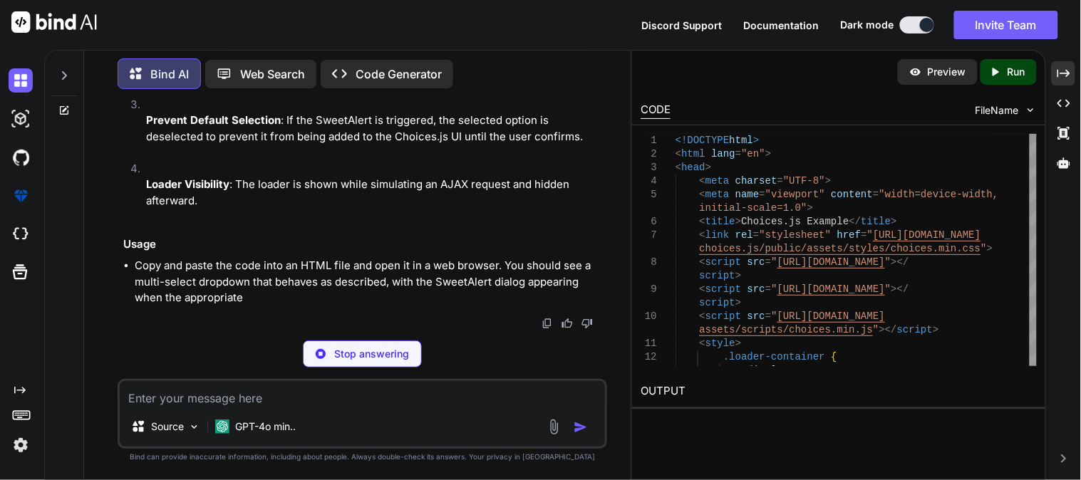
scroll to position [29191, 0]
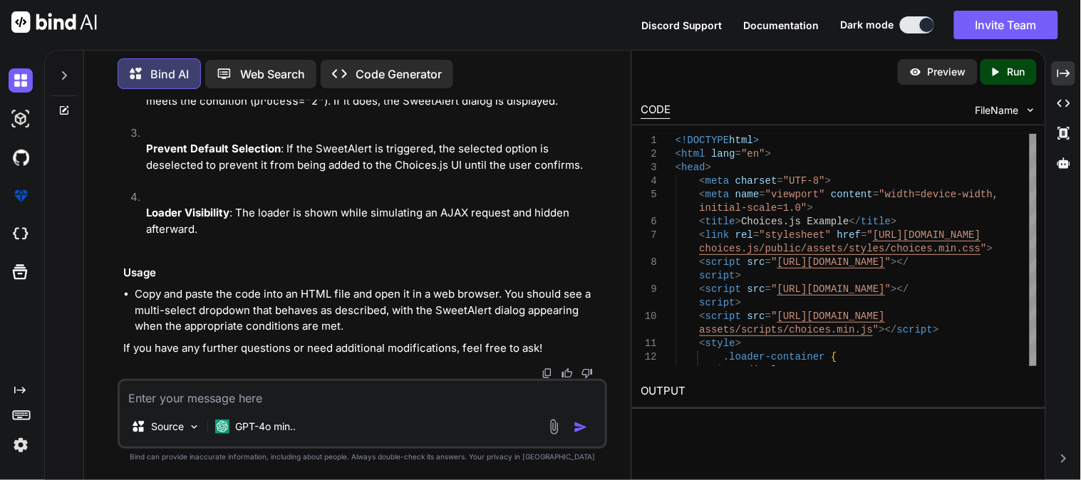
click at [356, 386] on textarea at bounding box center [362, 394] width 485 height 26
paste textarea "<!DOCTYPE html> <html lang="en"> <head> <meta charset="UTF-8"> <meta name="view…"
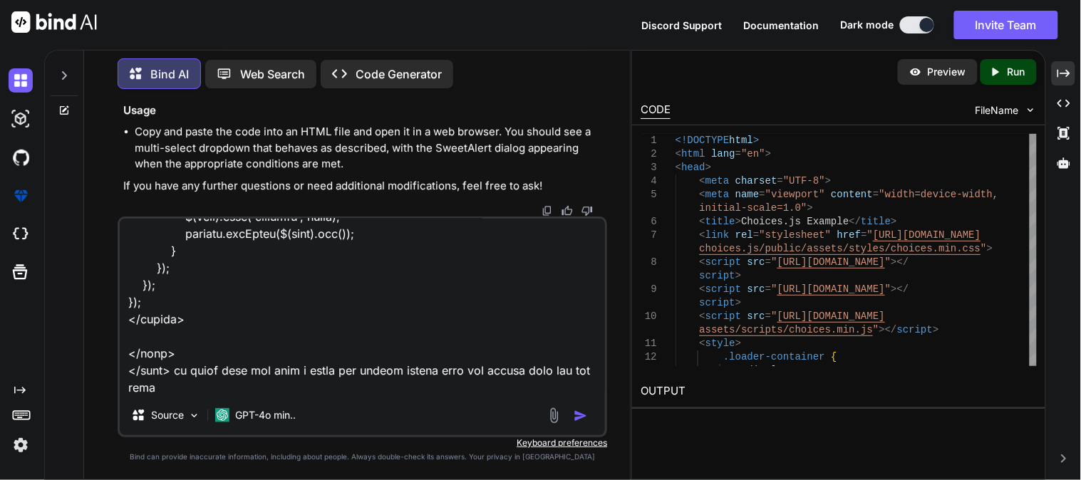
scroll to position [1507, 0]
type textarea "<!DOCTYPE html> <html lang="en"> <head> <meta charset="UTF-8"> <meta name="view…"
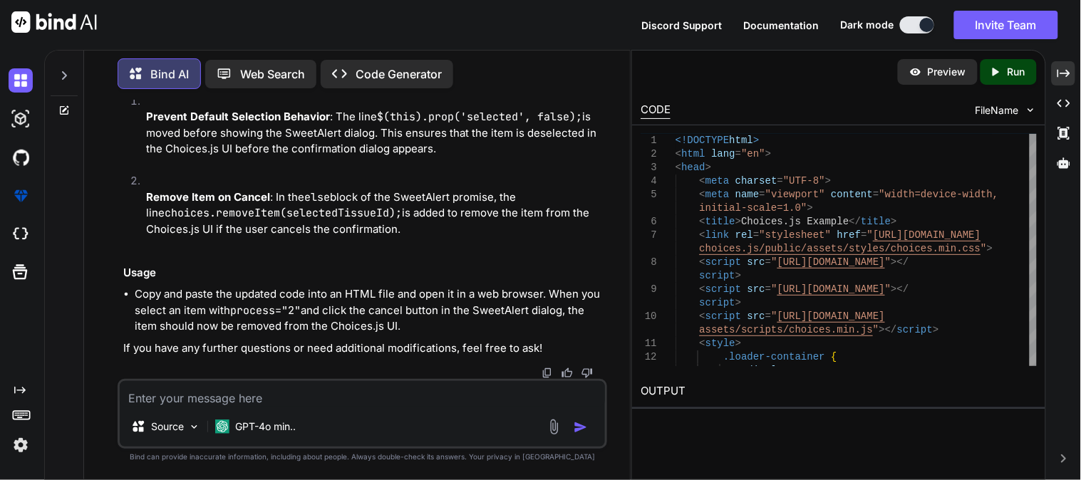
scroll to position [31671, 0]
click at [297, 404] on textarea at bounding box center [362, 394] width 485 height 26
paste textarea "<!DOCTYPE html> <html lang="en"> <head> <meta charset="UTF-8"> <meta name="view…"
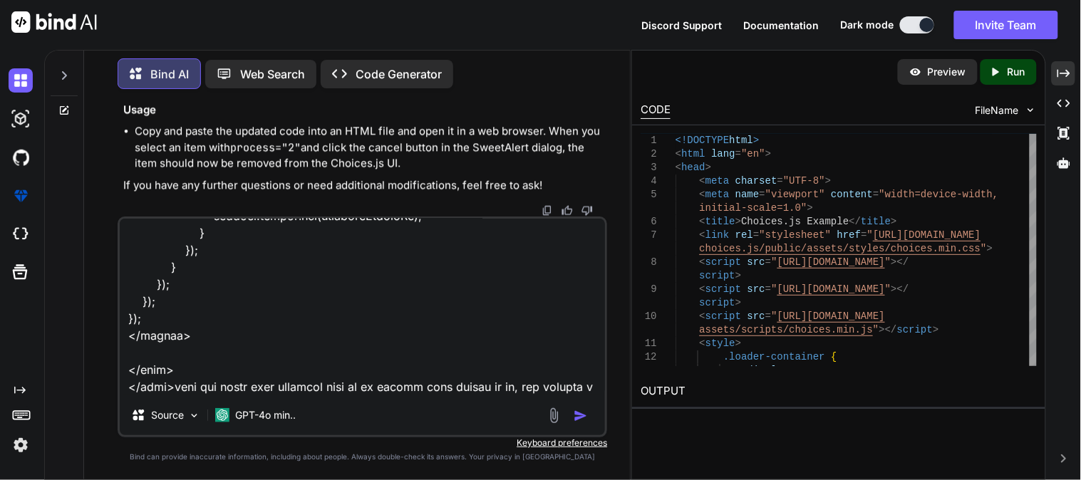
scroll to position [1405, 0]
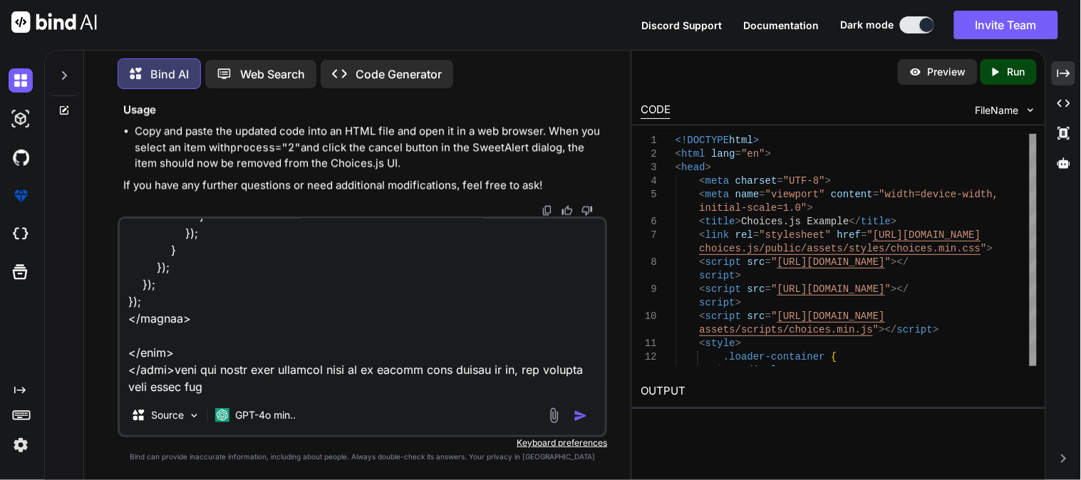
type textarea "<!DOCTYPE html> <html lang="en"> <head> <meta charset="UTF-8"> <meta name="view…"
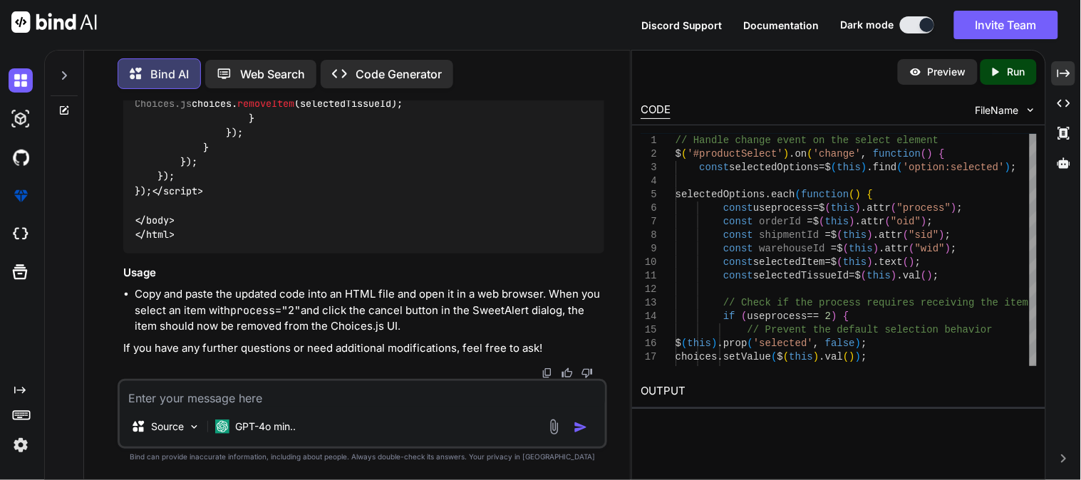
scroll to position [35211, 0]
click at [188, 401] on textarea at bounding box center [362, 394] width 485 height 26
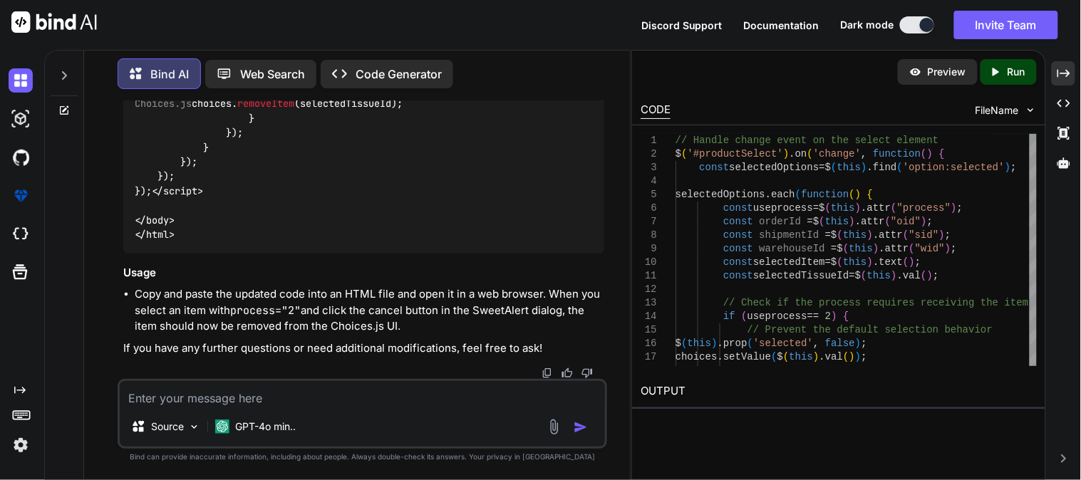
scroll to position [34260, 0]
paste textarea "<div class="choices__list choices__list--multiple" role="listbox"><div class="c…"
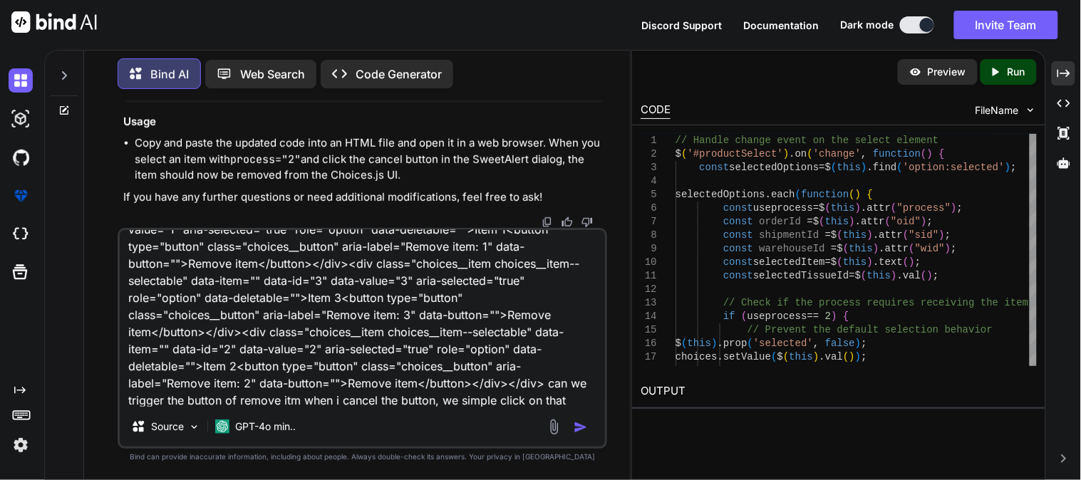
scroll to position [69, 0]
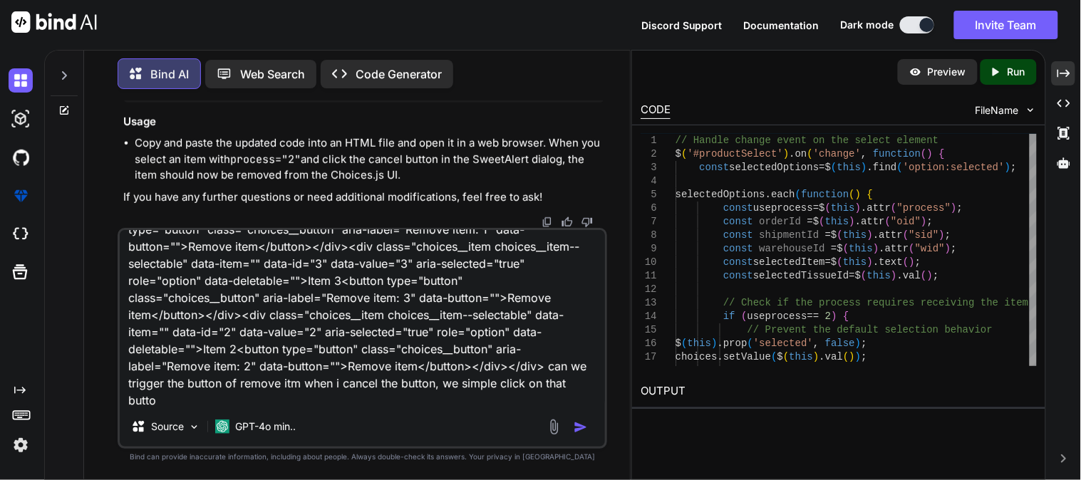
type textarea "<div class="choices__list choices__list--multiple" role="listbox"><div class="c…"
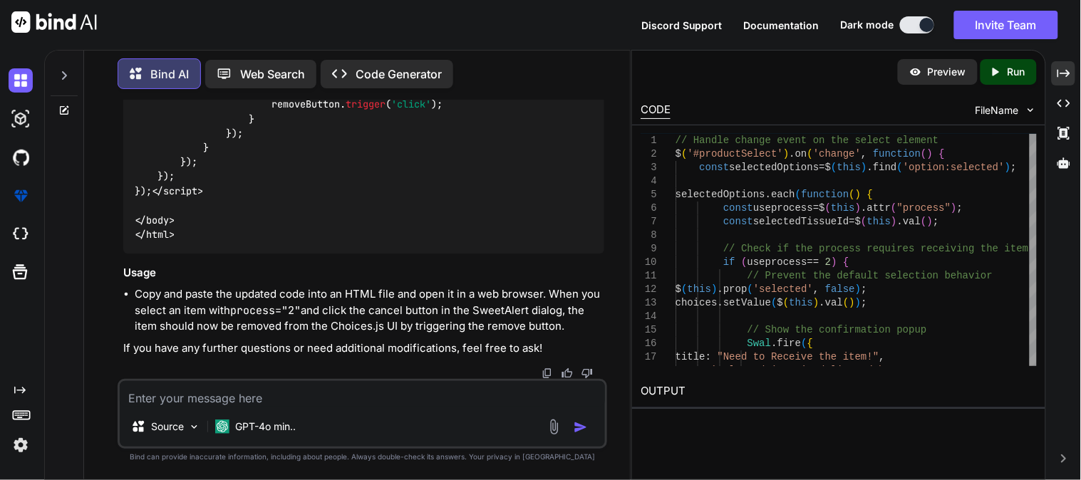
scroll to position [38042, 0]
click at [272, 387] on textarea at bounding box center [362, 394] width 485 height 26
paste textarea "<!DOCTYPE html> <html lang="en"> <head> <meta charset="UTF-8"> <meta name="view…"
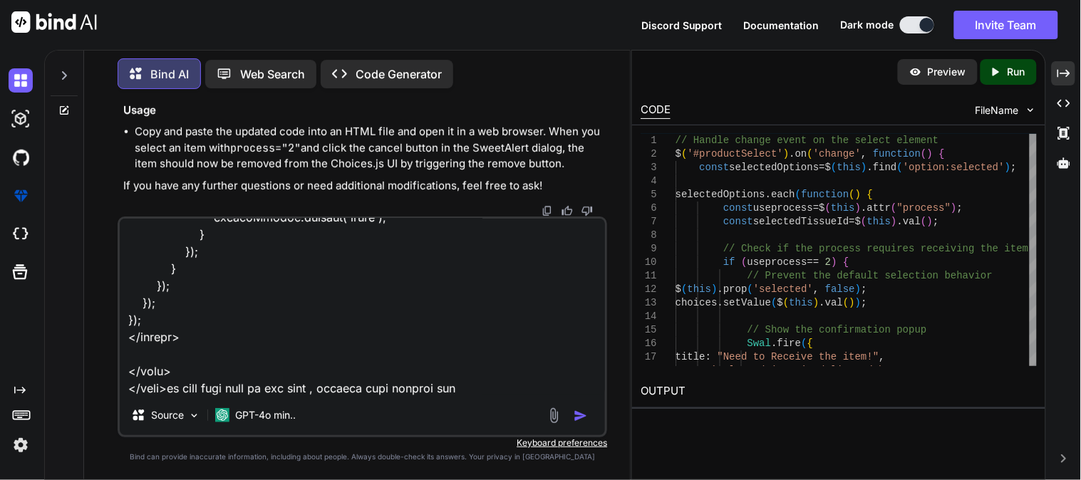
type textarea "<!DOCTYPE html> <html lang="en"> <head> <meta charset="UTF-8"> <meta name="view…"
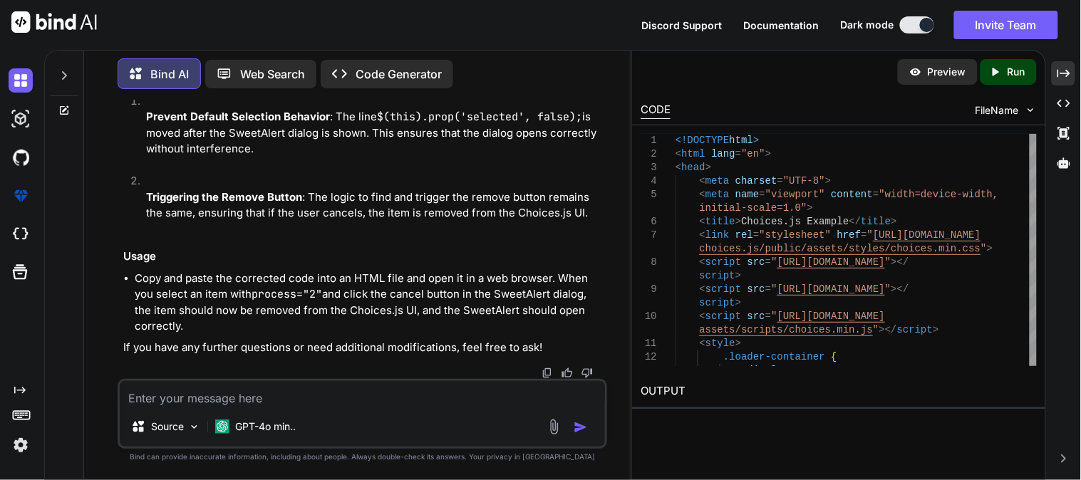
scroll to position [40363, 0]
click at [261, 403] on textarea at bounding box center [362, 394] width 485 height 26
paste textarea "<!DOCTYPE html> <html lang="en"> <head> <meta charset="UTF-8"> <meta name="view…"
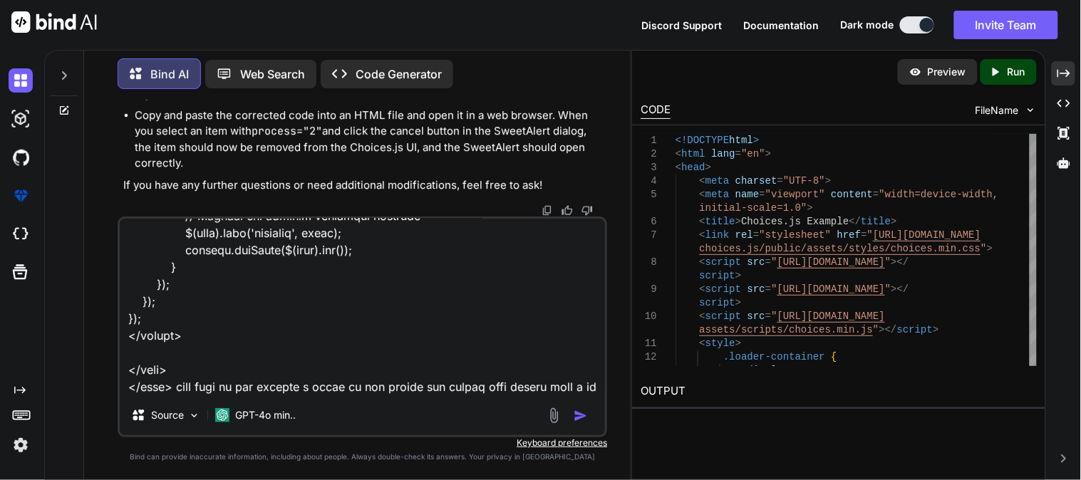
scroll to position [1456, 0]
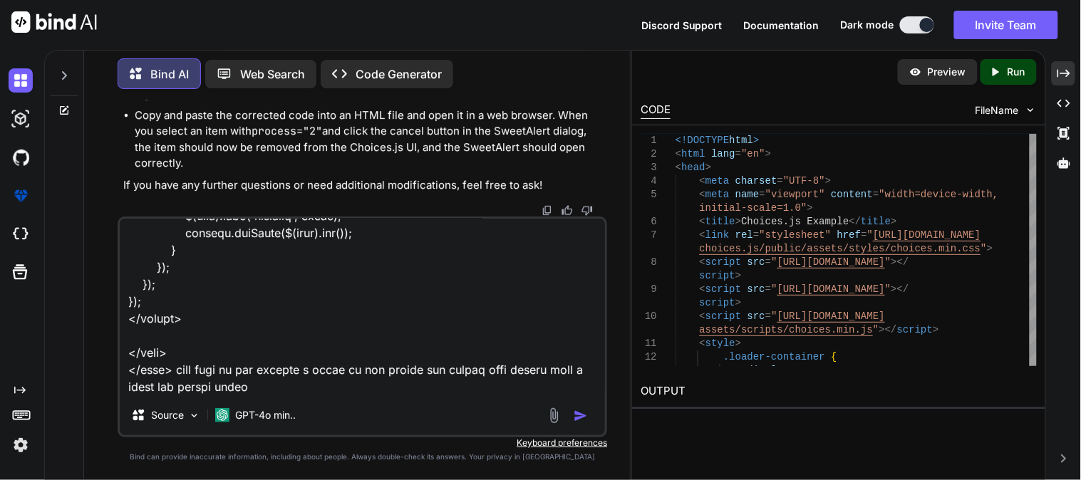
type textarea "<!DOCTYPE html> <html lang="en"> <head> <meta charset="UTF-8"> <meta name="view…"
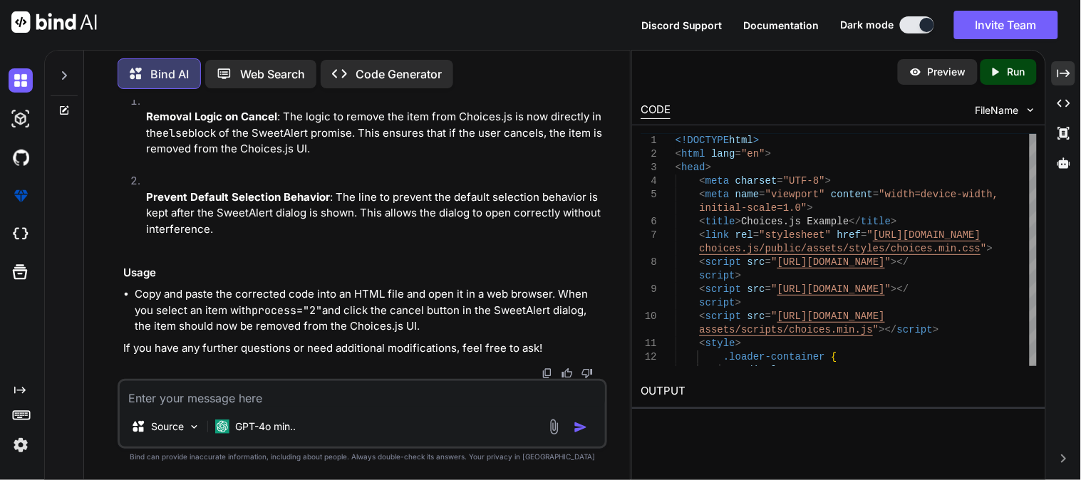
scroll to position [42630, 0]
click at [248, 401] on textarea at bounding box center [362, 394] width 485 height 26
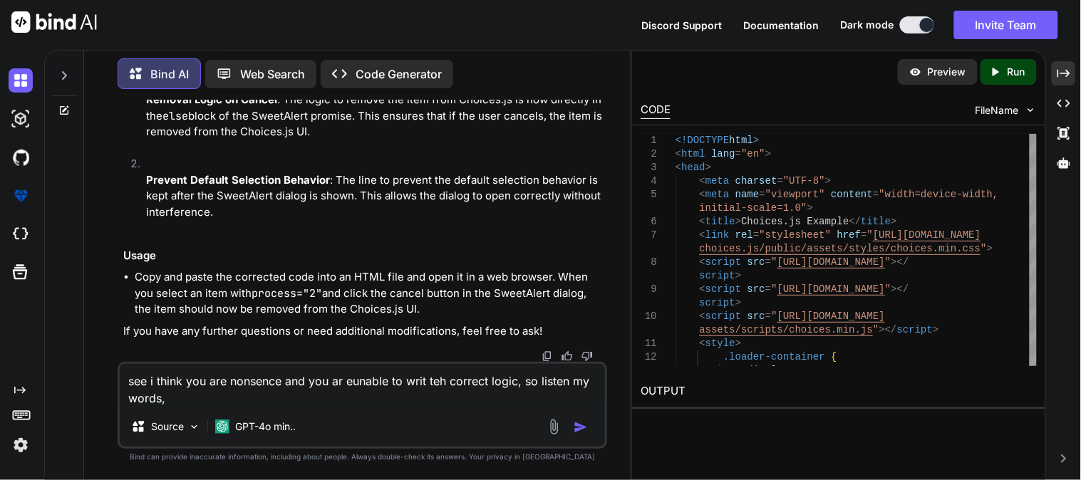
paste textarea "<div class="choices" data-type="select-multiple" role="combobox" aria-autocompl…"
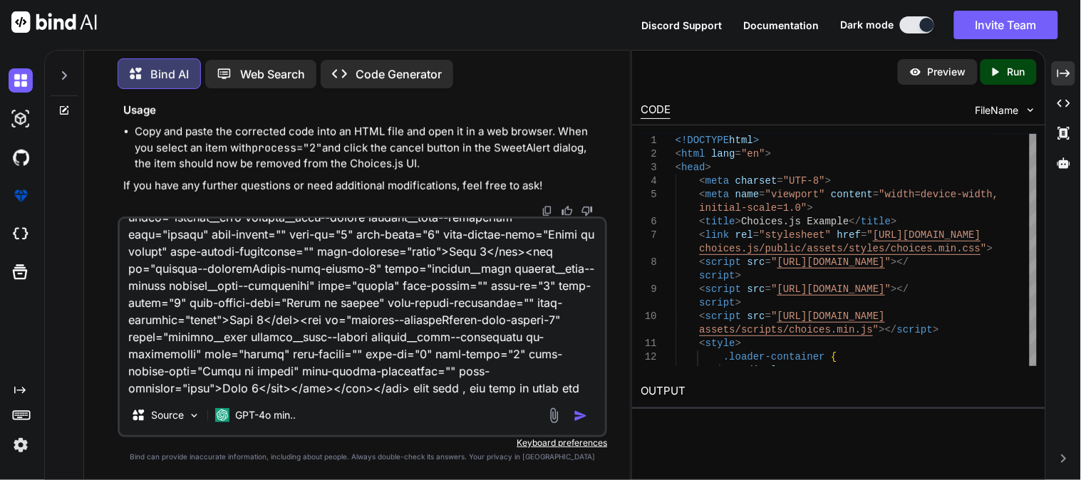
scroll to position [429, 0]
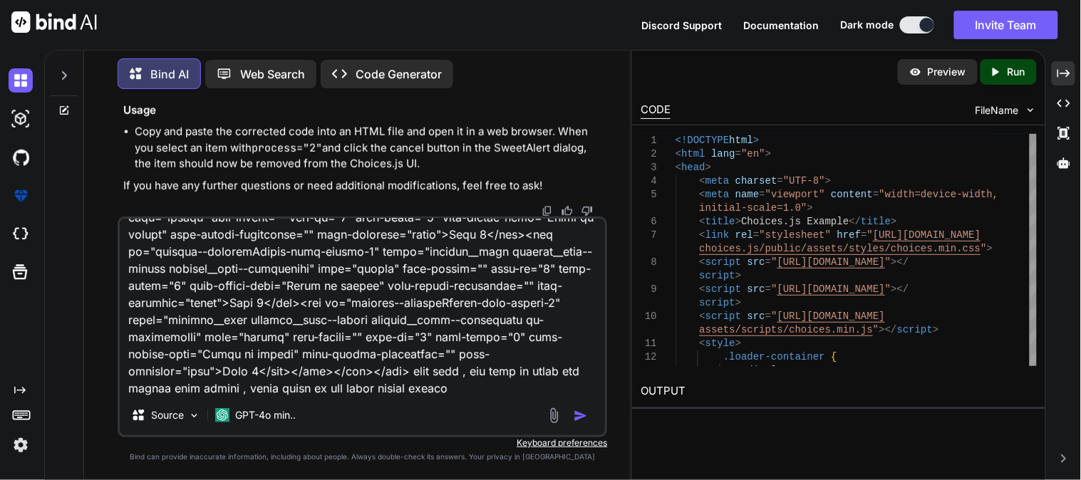
type textarea "see i think you are nonsence and you ar eunable to writ teh correct logic, so l…"
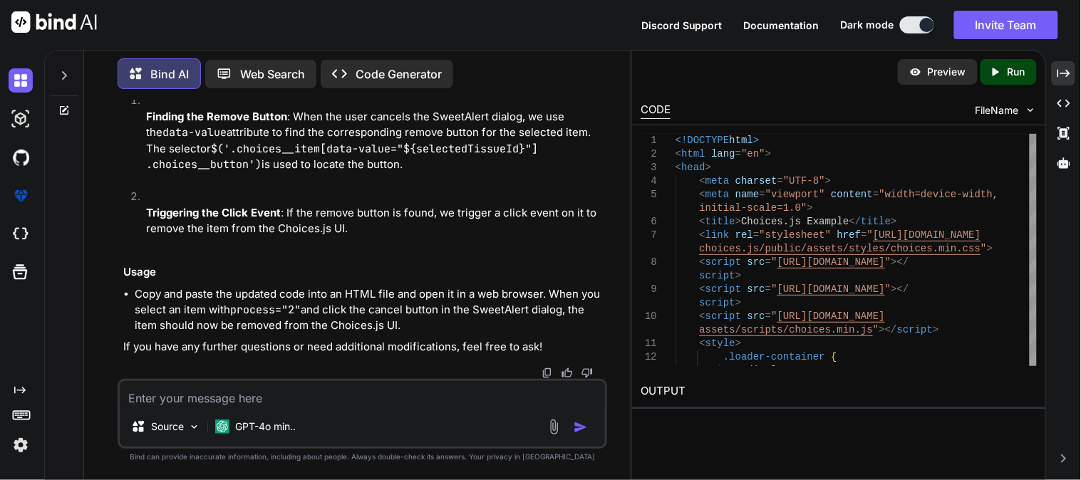
scroll to position [45143, 0]
click at [321, 393] on textarea at bounding box center [362, 394] width 485 height 26
paste textarea "(anonymous) @ choices.min.js:2 e.withTxn @ choices.min.js:2 e.setValue @ choice…"
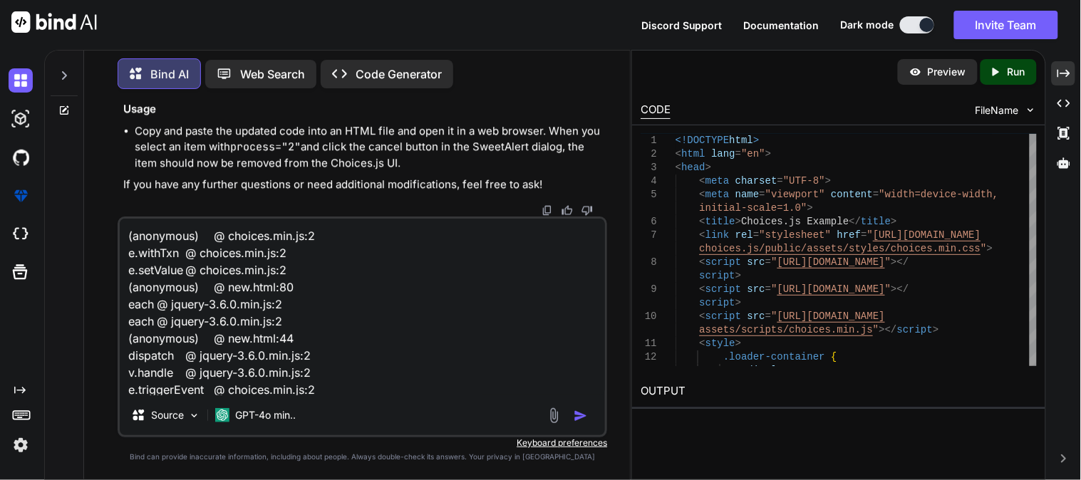
scroll to position [69, 0]
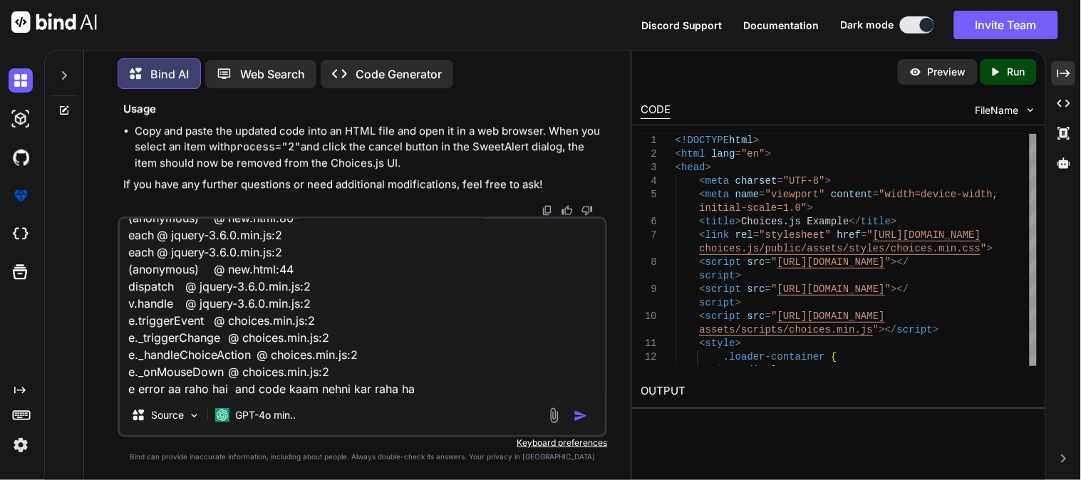
type textarea "(anonymous) @ choices.min.js:2 e.withTxn @ choices.min.js:2 e.setValue @ choice…"
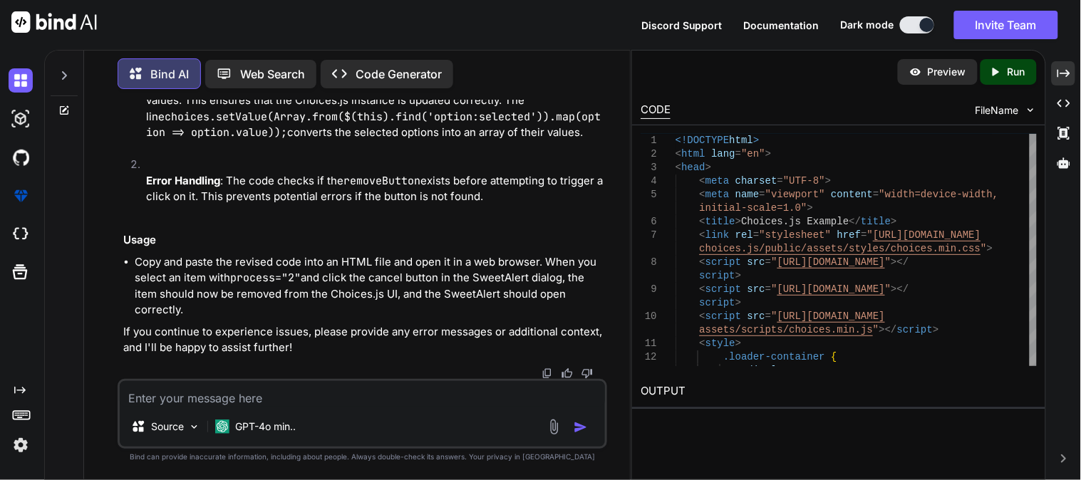
scroll to position [47230, 0]
click at [284, 397] on textarea at bounding box center [362, 394] width 485 height 26
type textarea "code is not working"
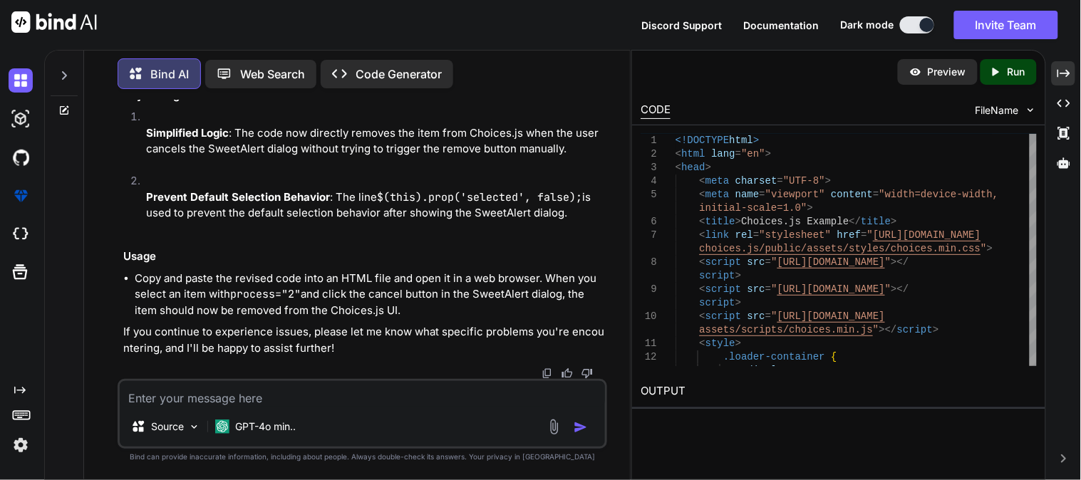
scroll to position [49287, 0]
click at [713, 412] on div "OUTPUT" at bounding box center [838, 396] width 413 height 43
click at [231, 408] on div "Source GPT-4o min.." at bounding box center [363, 414] width 490 height 70
click at [220, 396] on textarea at bounding box center [362, 394] width 485 height 26
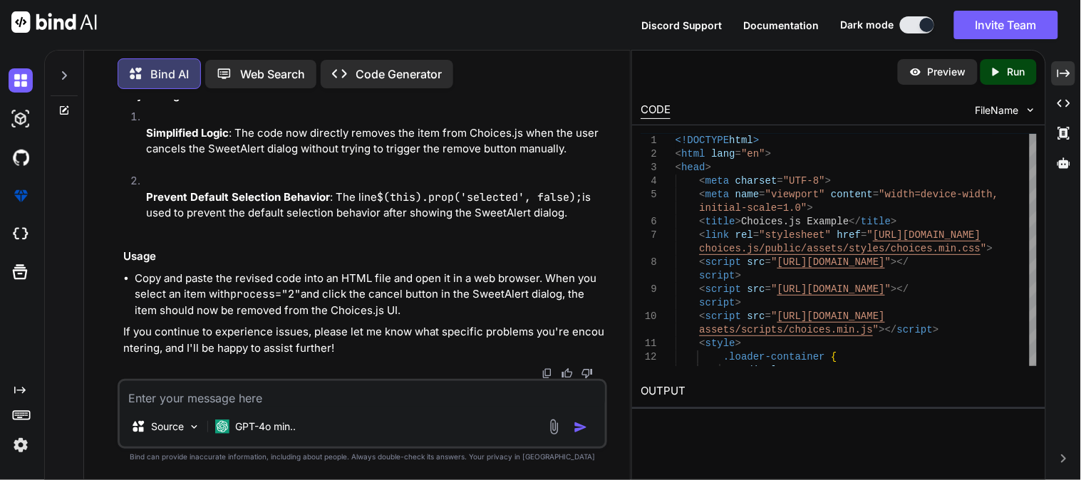
paste textarea "new.html:71 Uncaught (in promise) TypeError: choices.removeItem is not a functi…"
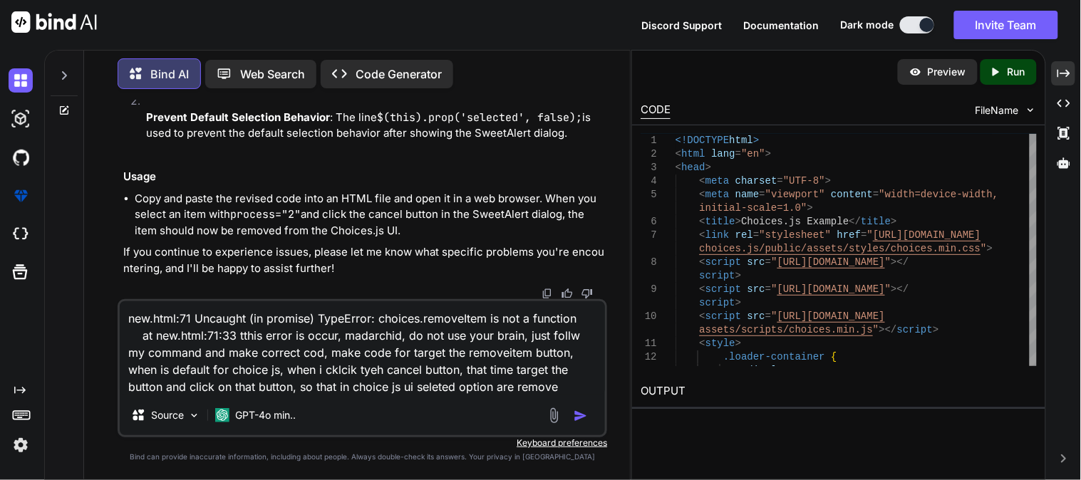
type textarea "new.html:71 Uncaught (in promise) TypeError: choices.removeItem is not a functi…"
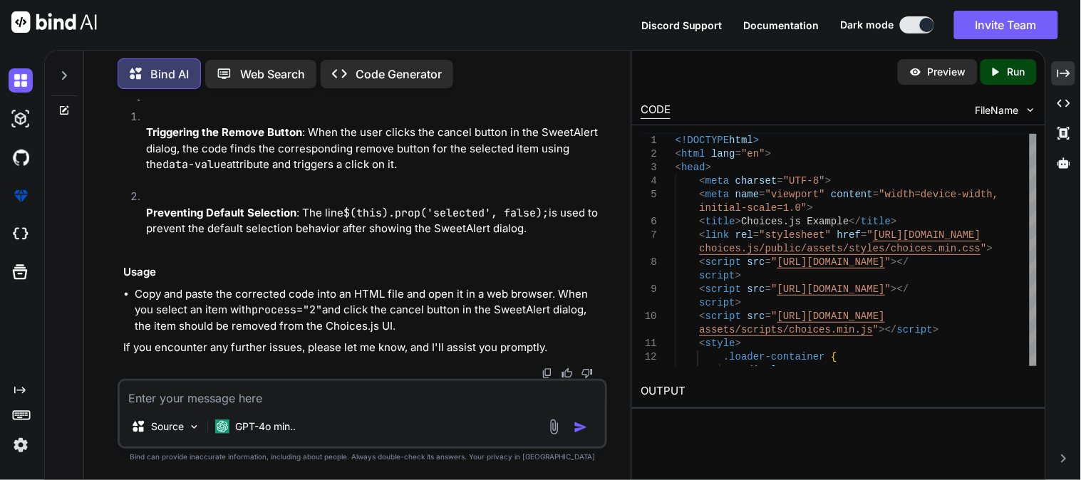
scroll to position [51322, 0]
click at [401, 401] on textarea at bounding box center [362, 394] width 485 height 26
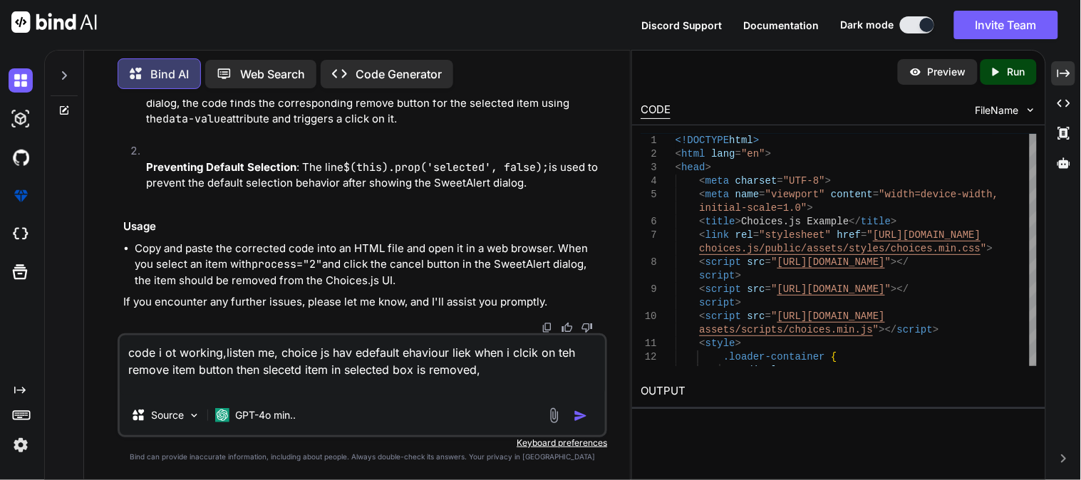
paste textarea "<div class="choices__inner"><select id="productSelect" multiple="" class="choic…"
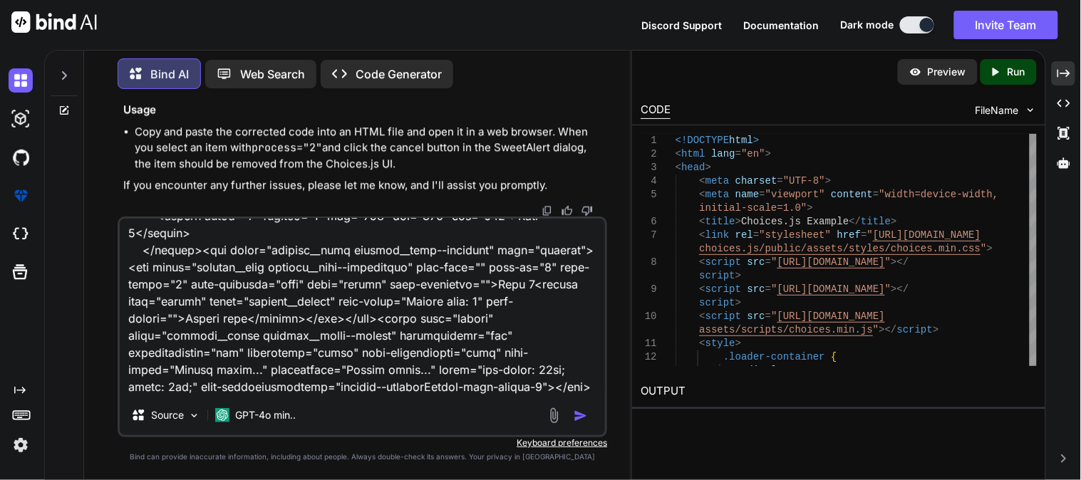
scroll to position [191, 0]
drag, startPoint x: 257, startPoint y: 321, endPoint x: 189, endPoint y: 310, distance: 69.3
click at [189, 310] on textarea at bounding box center [362, 307] width 485 height 177
click at [502, 388] on textarea at bounding box center [362, 307] width 485 height 177
paste textarea "Remove item"
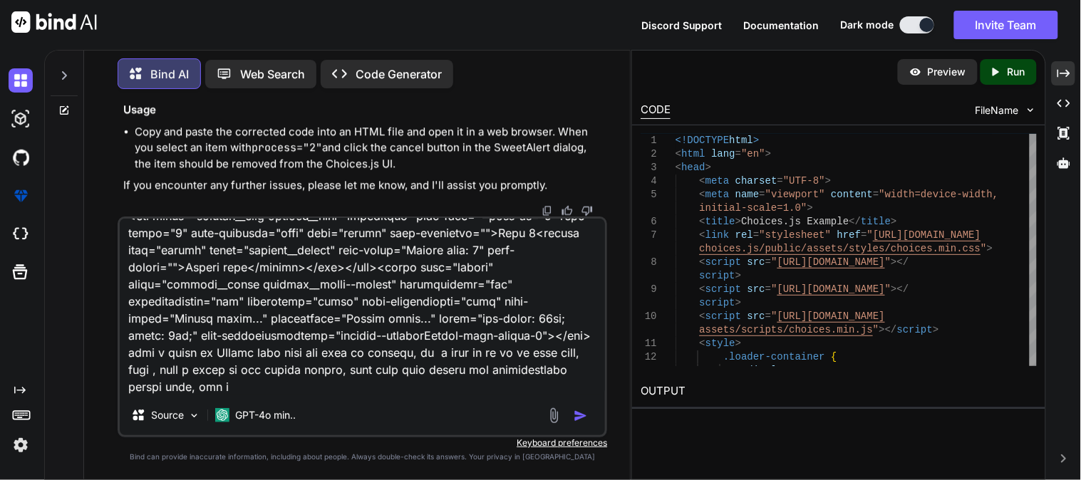
scroll to position [240, 0]
type textarea "code i ot working,listen me, choice js hav edefault ehaviour liek when i clcik …"
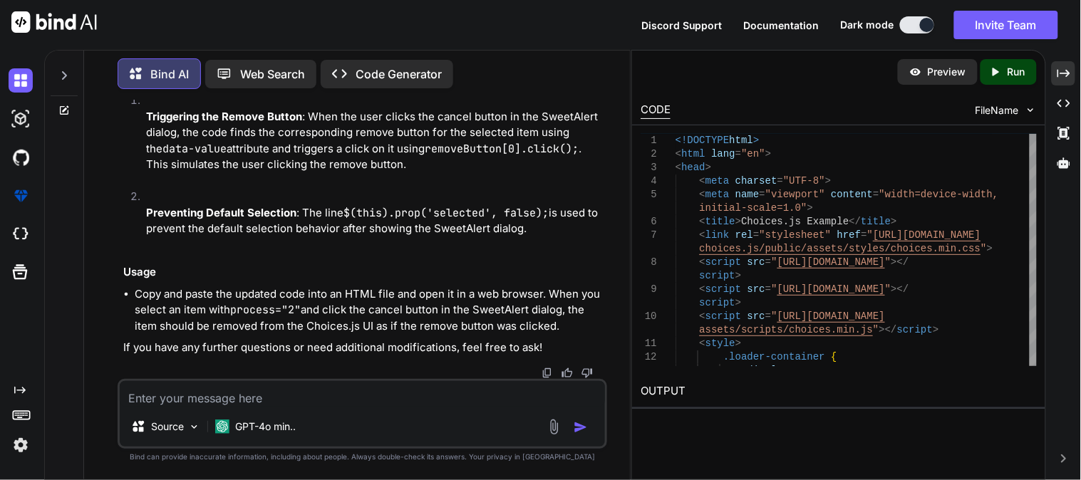
scroll to position [53471, 0]
